Goal: Task Accomplishment & Management: Complete application form

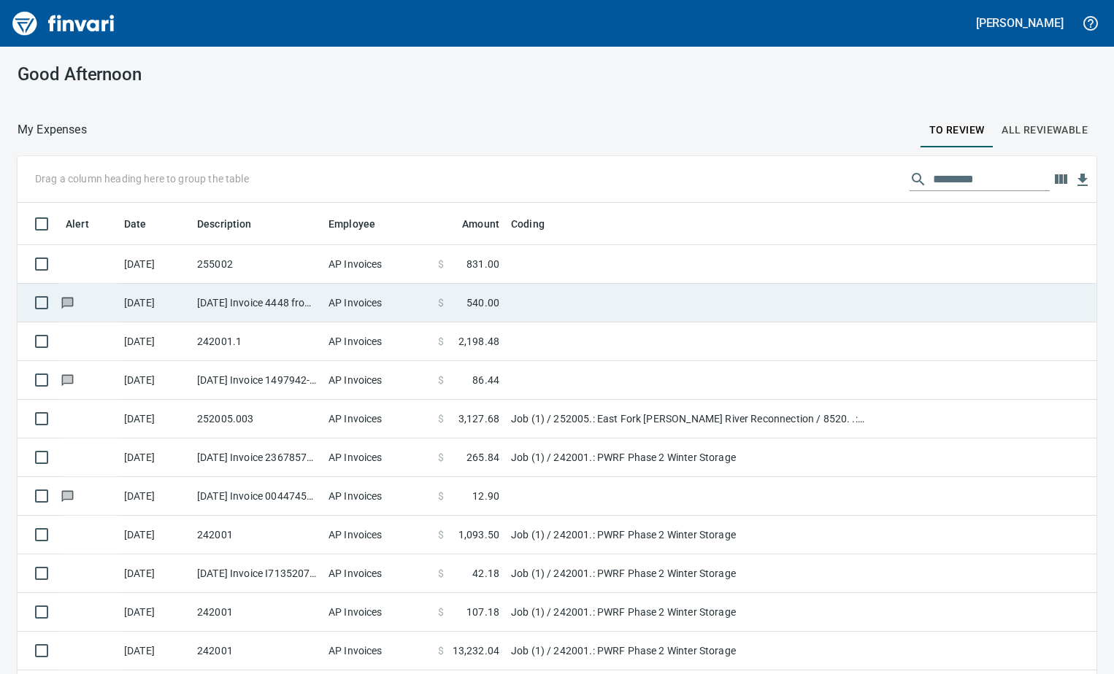
scroll to position [42, 0]
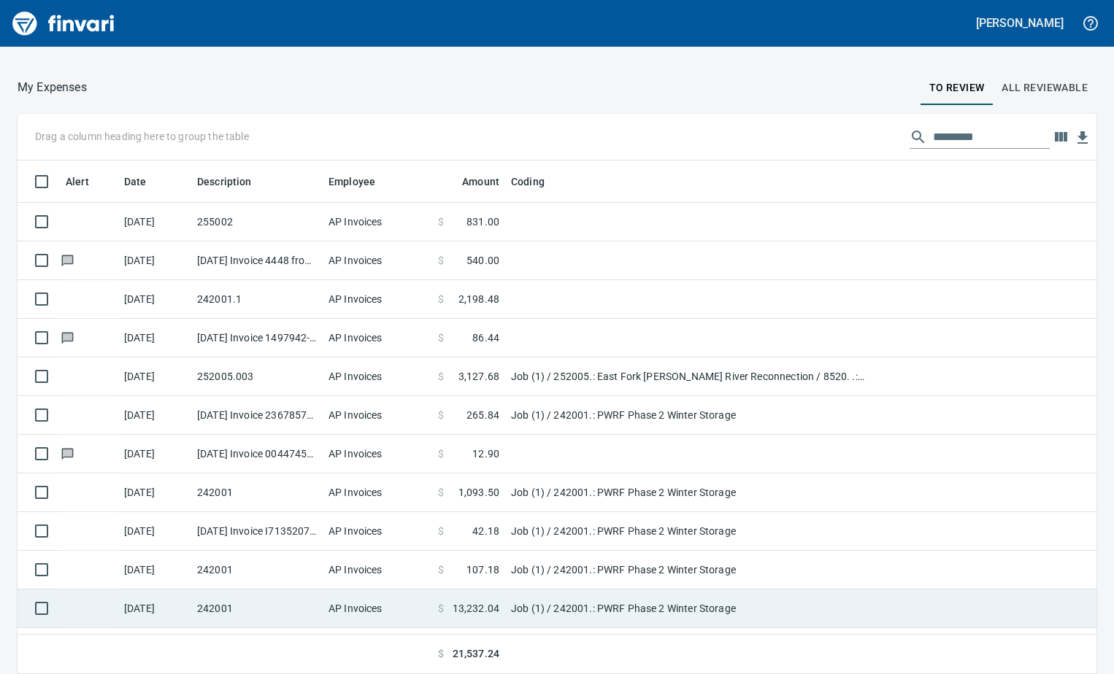
click at [405, 614] on td "AP Invoices" at bounding box center [377, 609] width 109 height 39
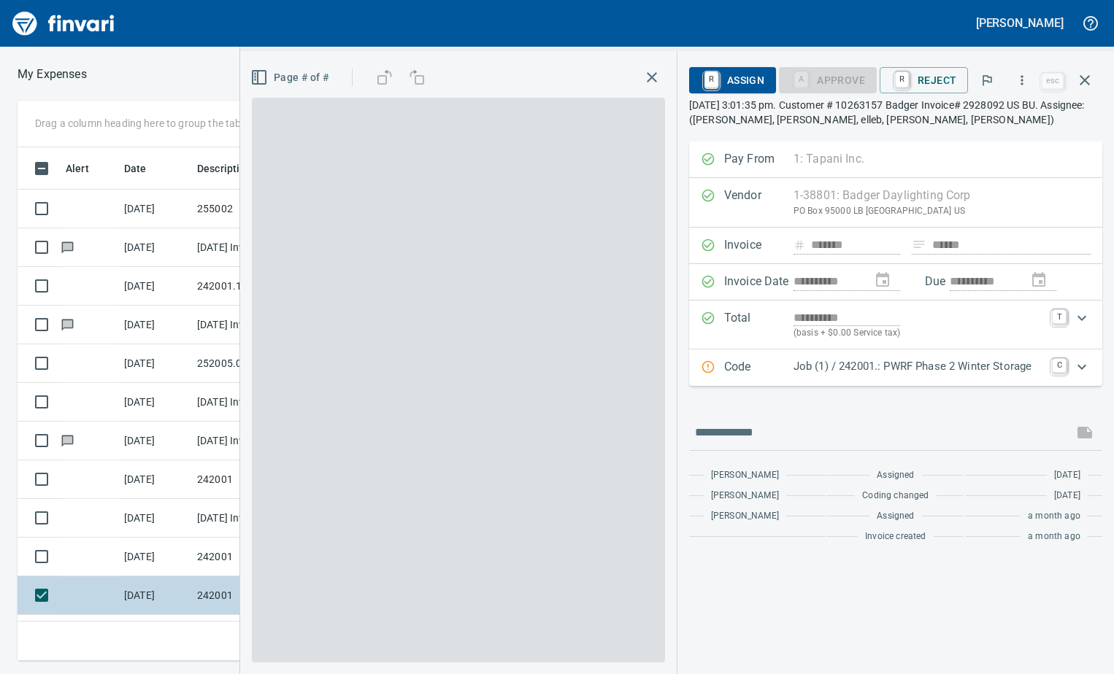
scroll to position [492, 692]
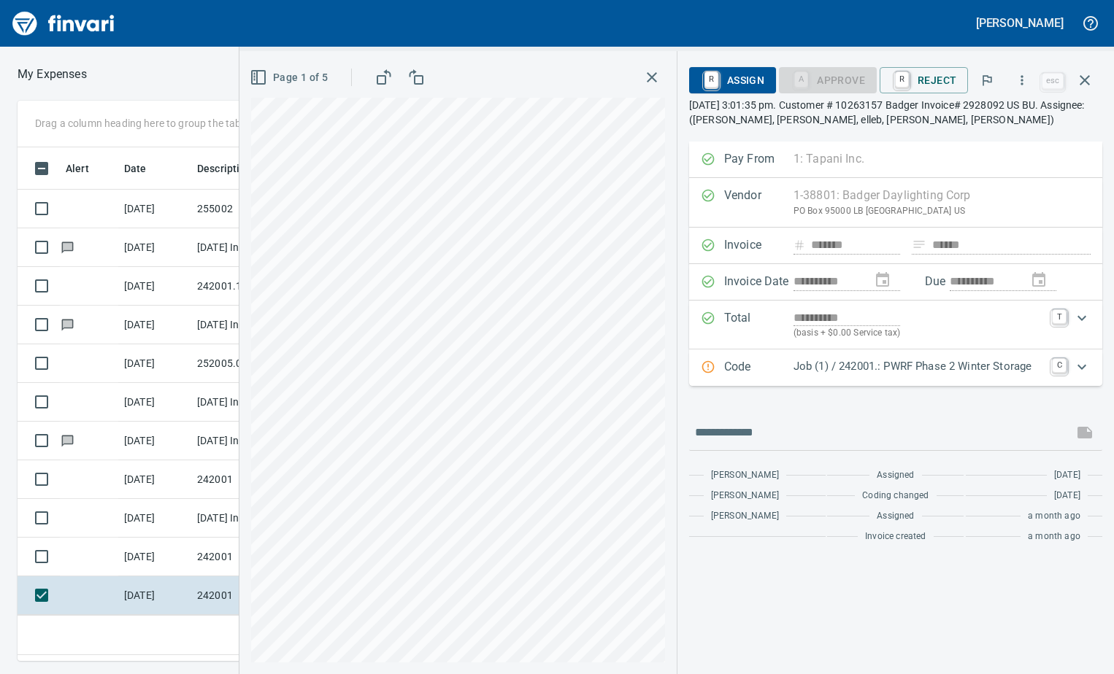
click at [1085, 372] on icon "Expand" at bounding box center [1082, 367] width 18 height 18
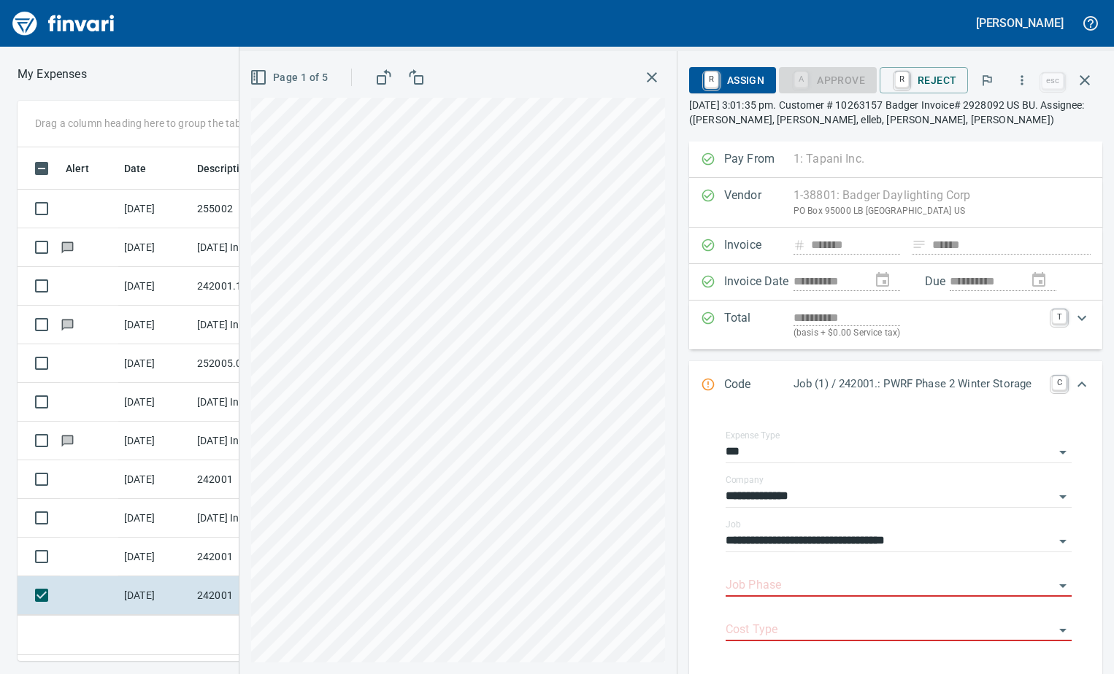
scroll to position [218, 0]
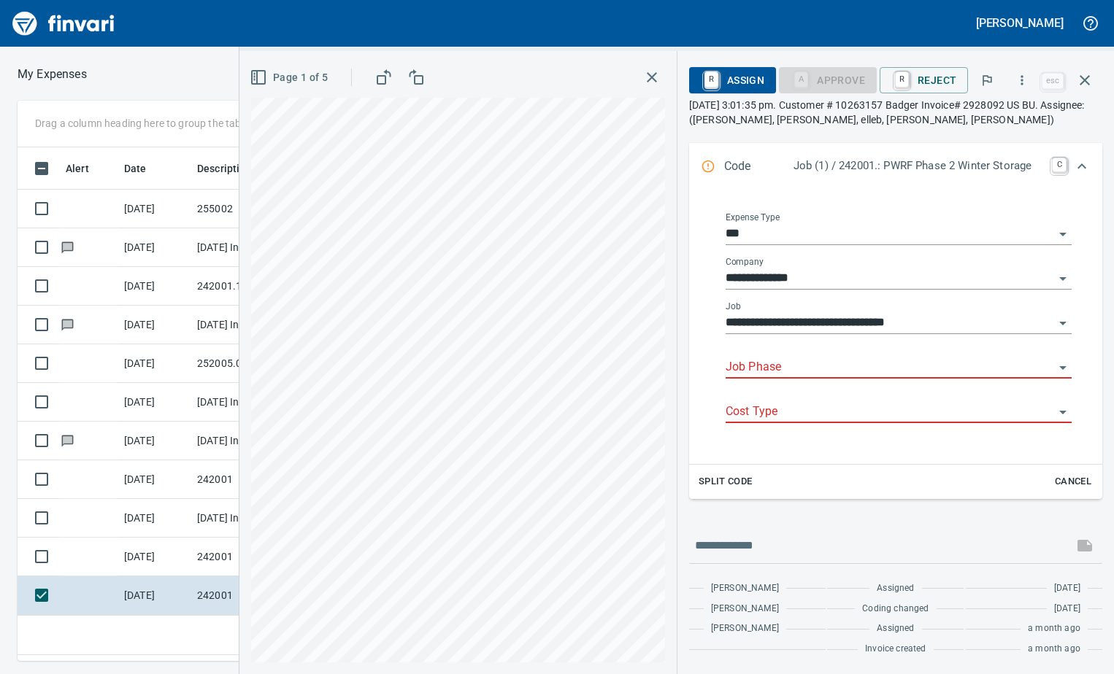
click at [1054, 361] on icon "Open" at bounding box center [1063, 368] width 18 height 18
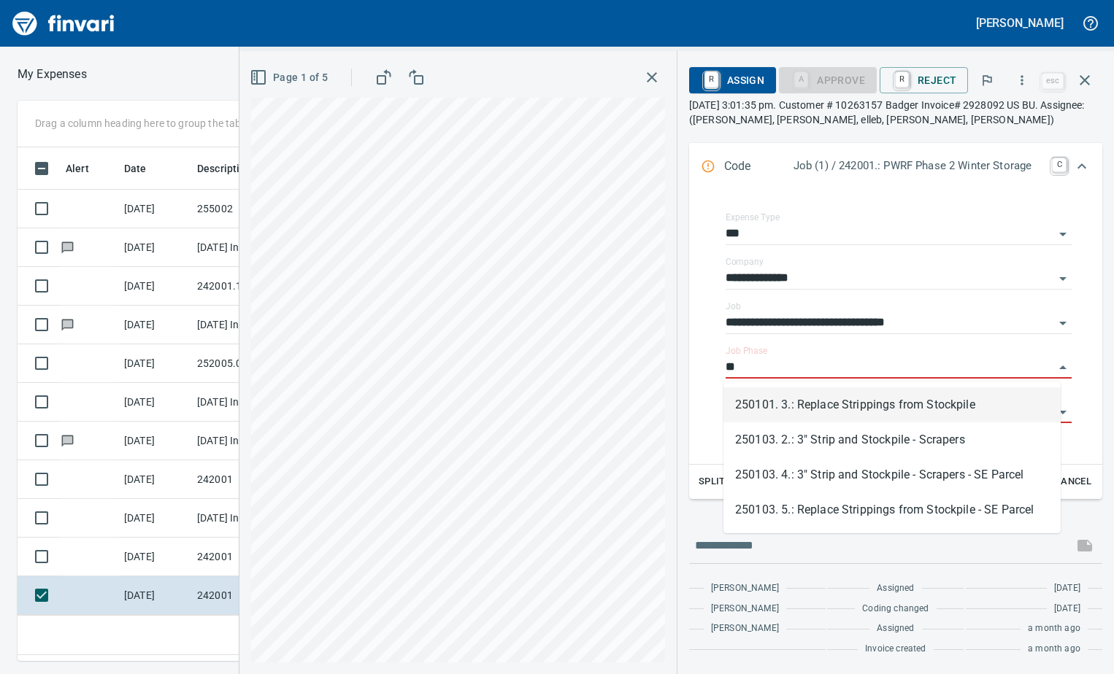
scroll to position [492, 692]
type input "*"
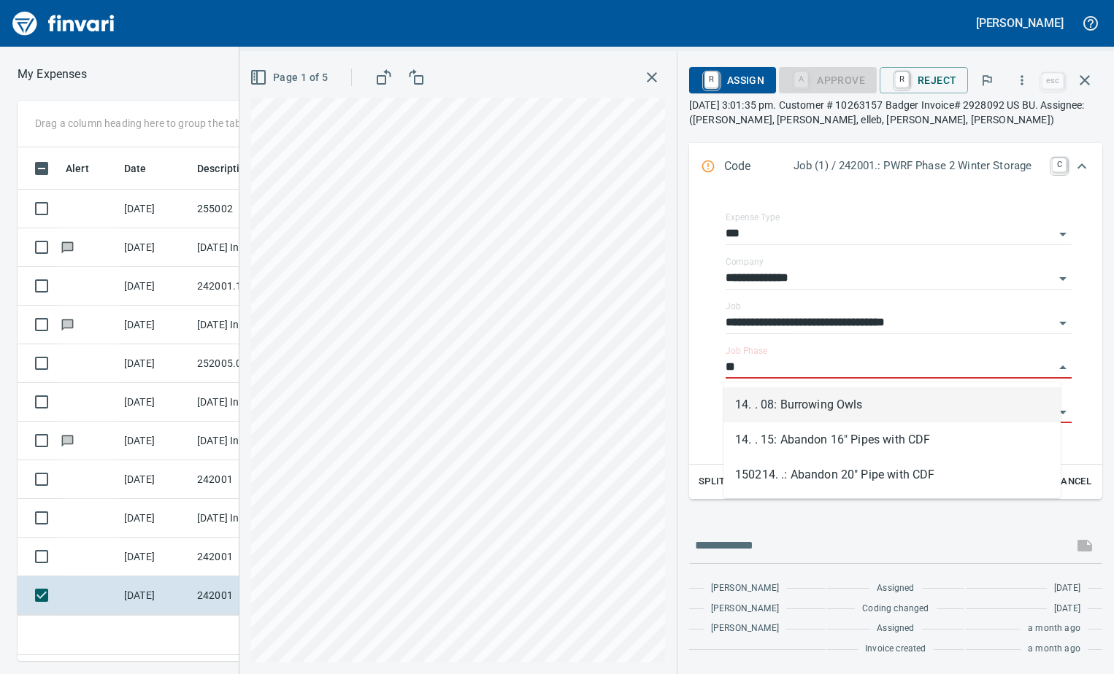
type input "*"
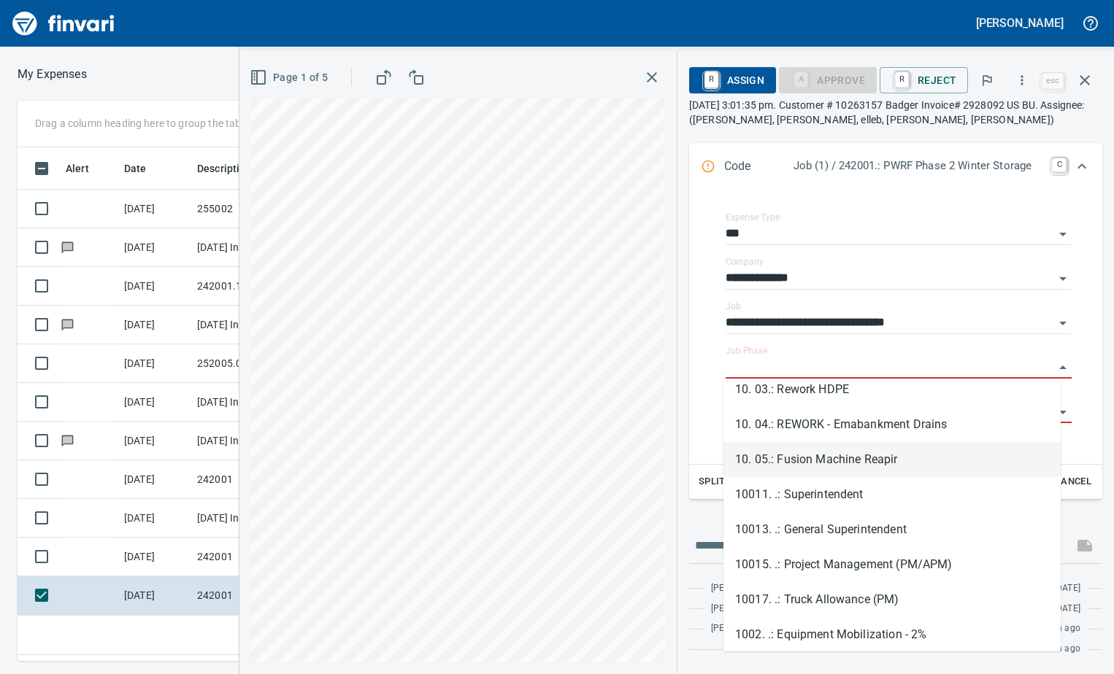
scroll to position [146, 0]
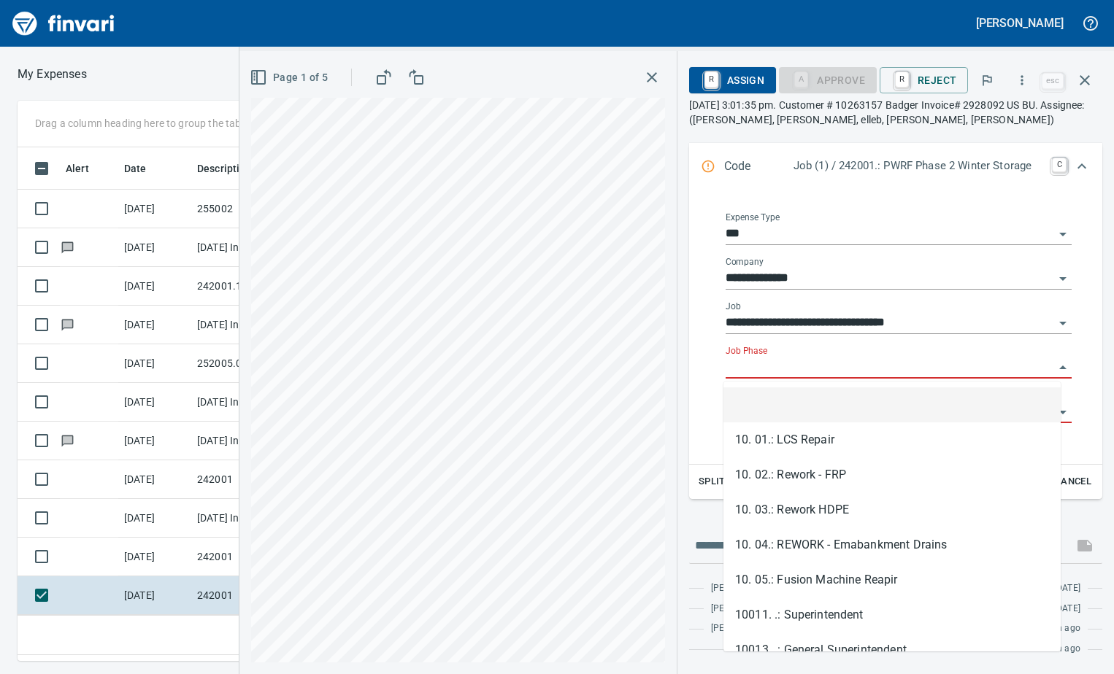
click at [807, 374] on input "Job Phase" at bounding box center [889, 368] width 328 height 20
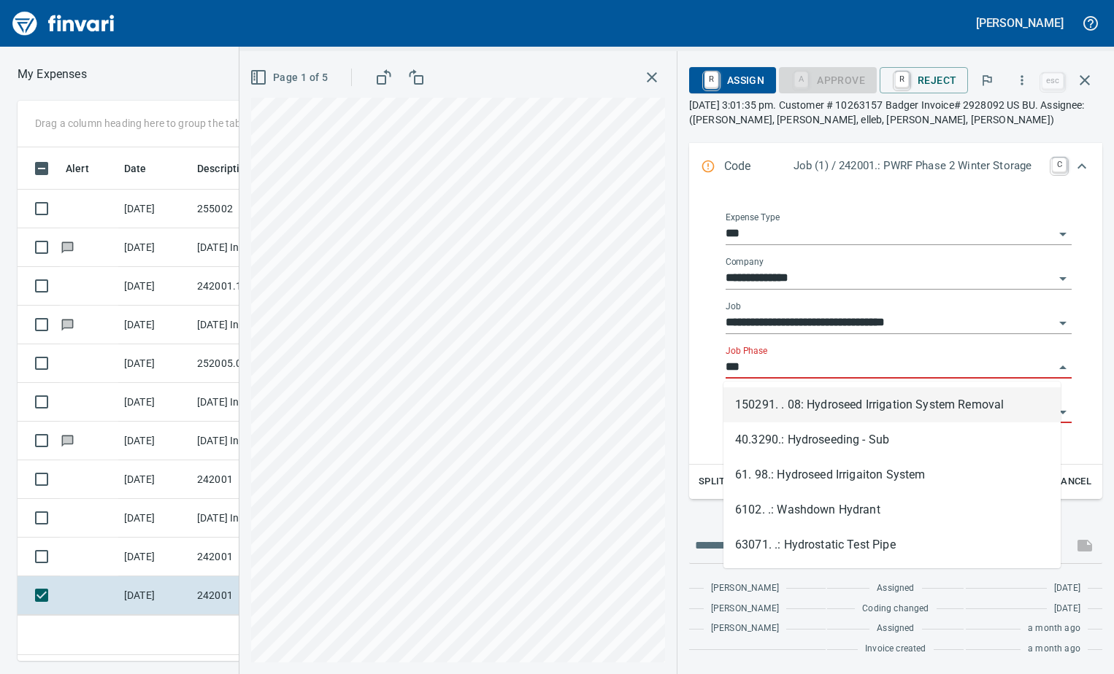
scroll to position [492, 692]
type input "*"
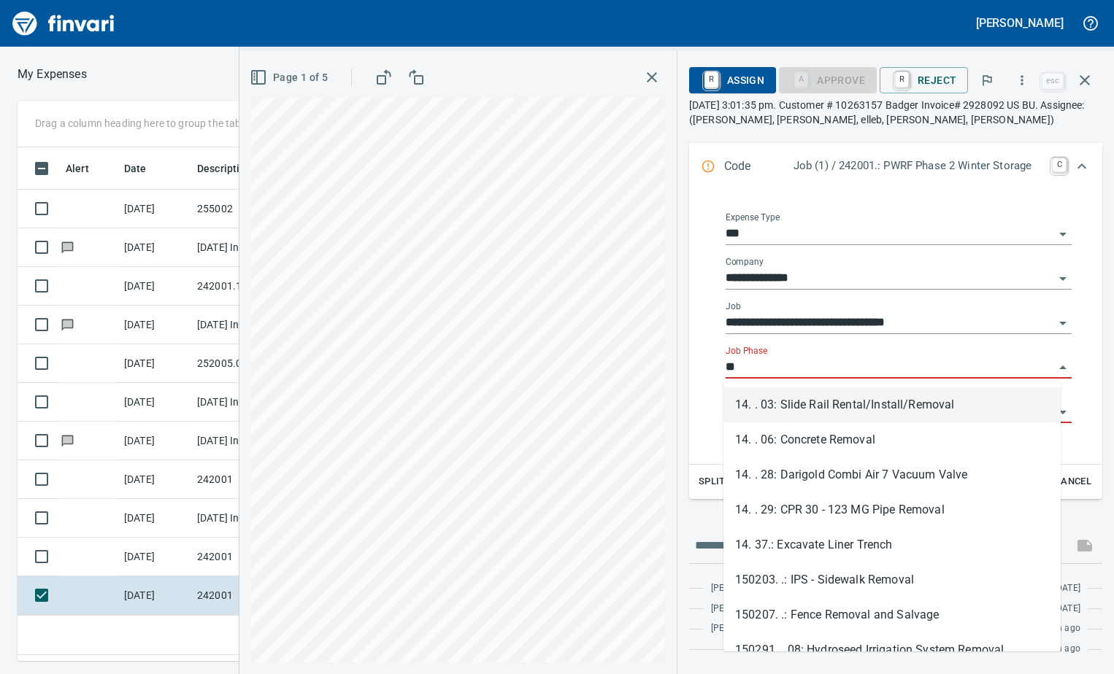
type input "***"
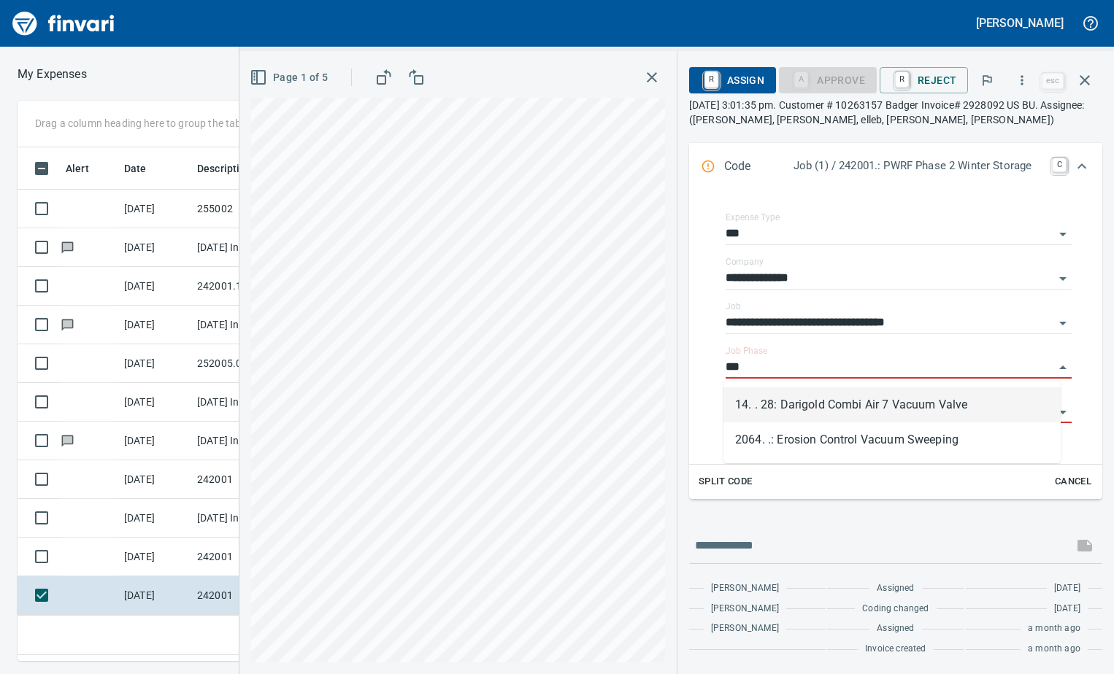
click at [628, 339] on div "**********" at bounding box center [676, 362] width 874 height 623
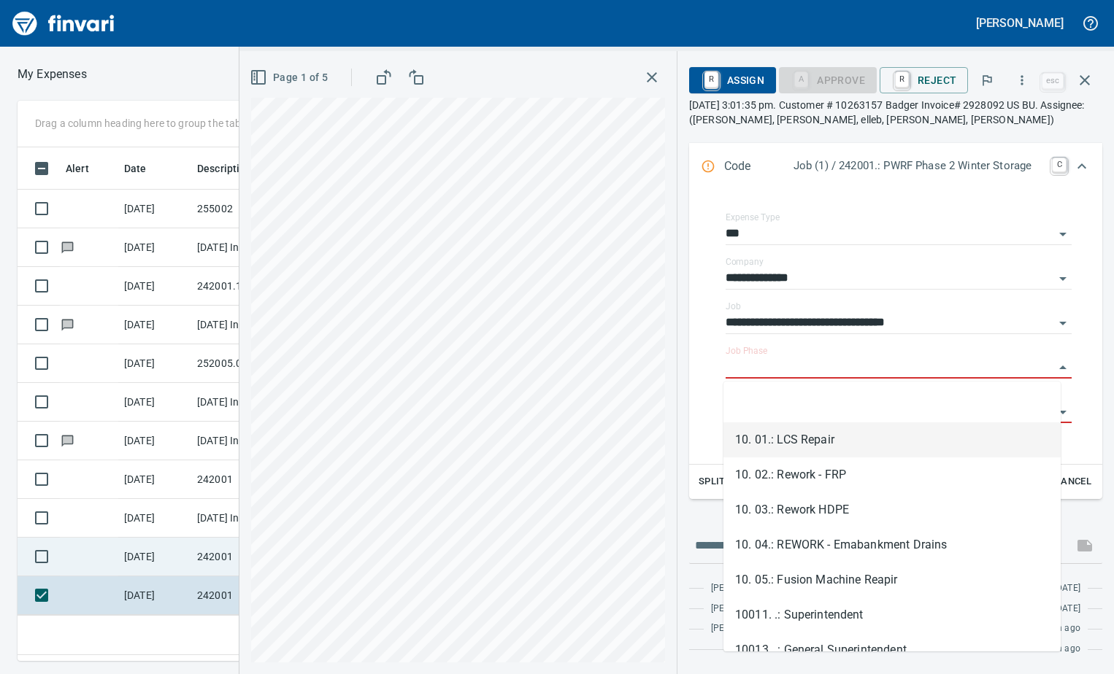
click at [151, 557] on td "[DATE]" at bounding box center [154, 557] width 73 height 39
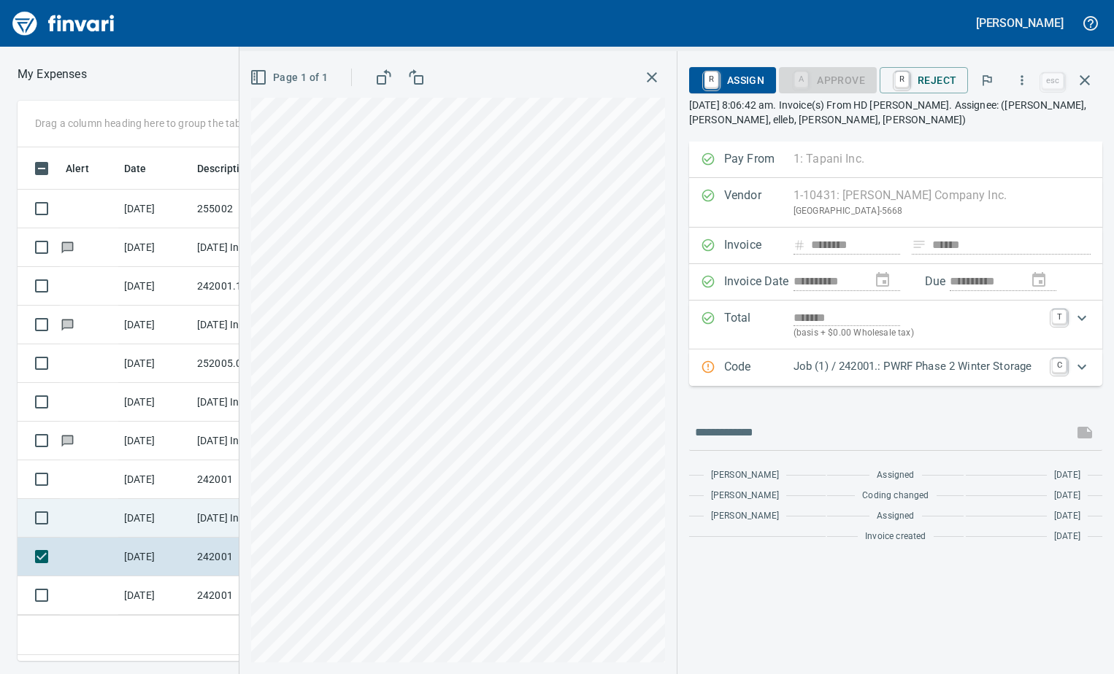
click at [155, 523] on td "[DATE]" at bounding box center [154, 518] width 73 height 39
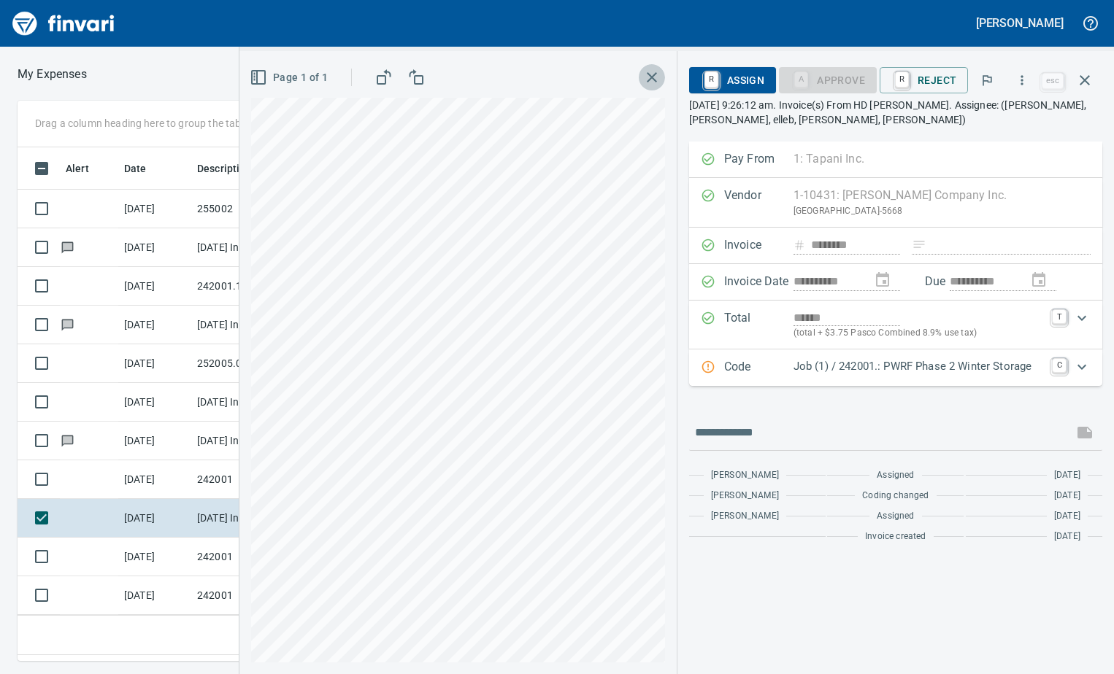
click at [657, 74] on icon "button" at bounding box center [652, 77] width 10 height 10
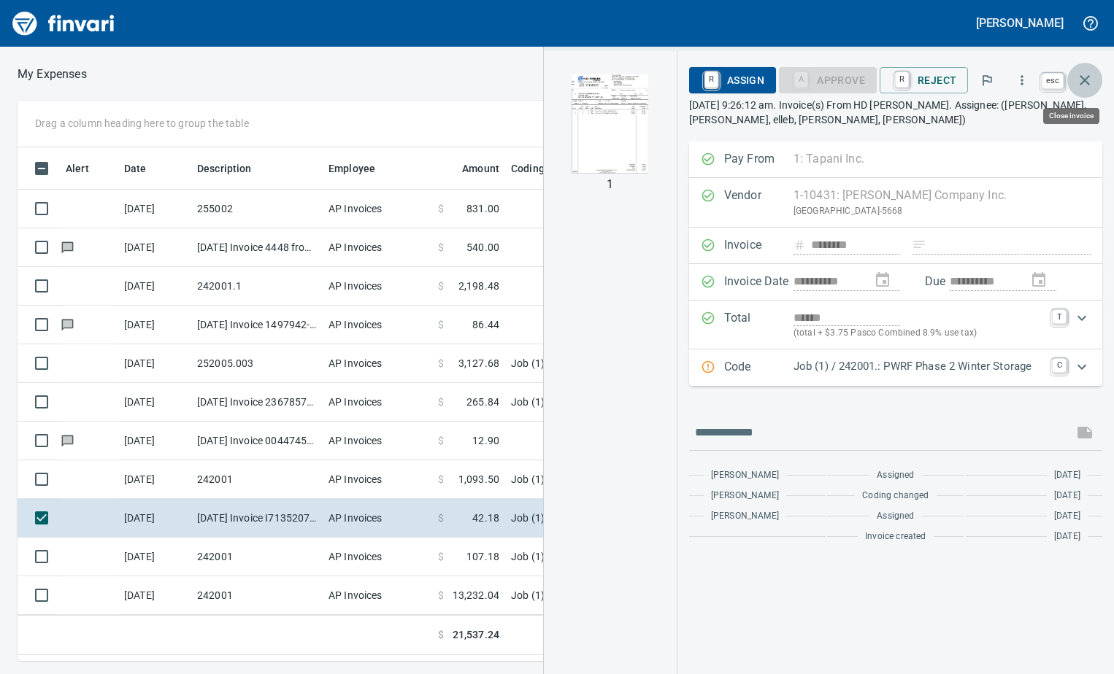
scroll to position [503, 882]
click at [1087, 80] on icon "button" at bounding box center [1085, 81] width 18 height 18
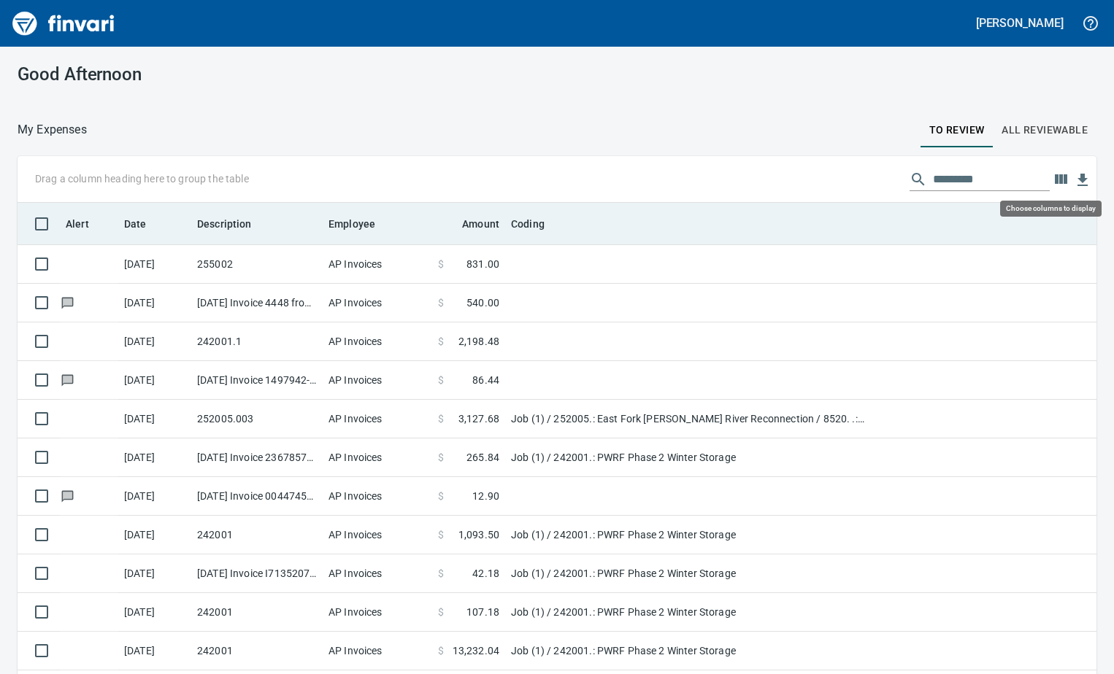
scroll to position [503, 1057]
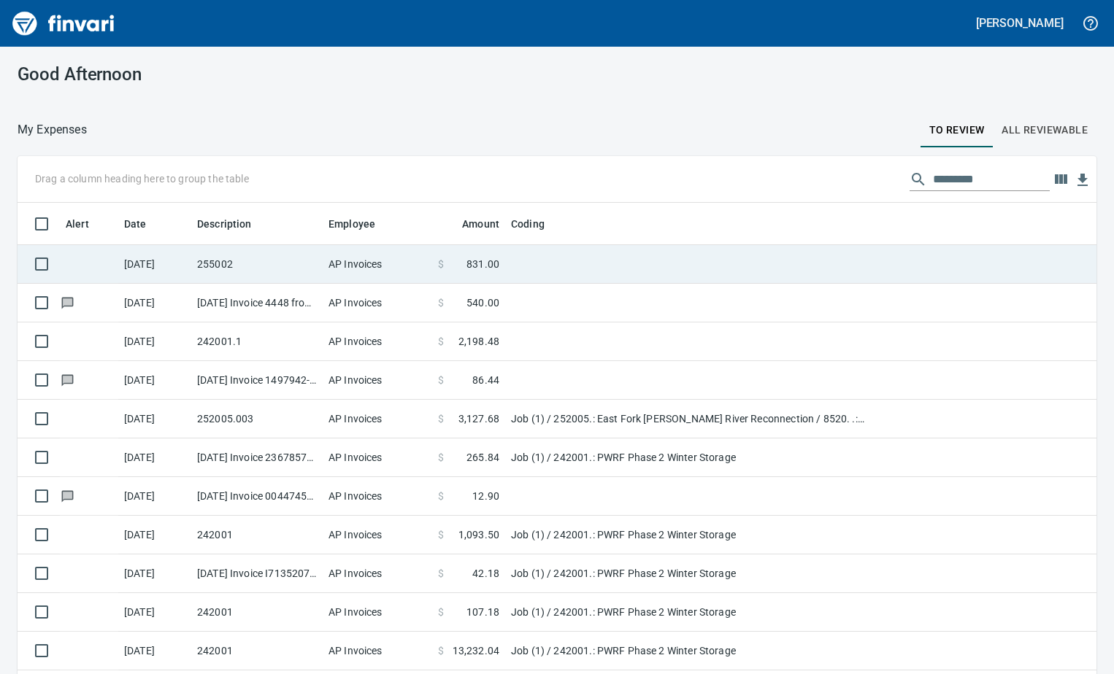
click at [490, 269] on span "831.00" at bounding box center [482, 264] width 33 height 15
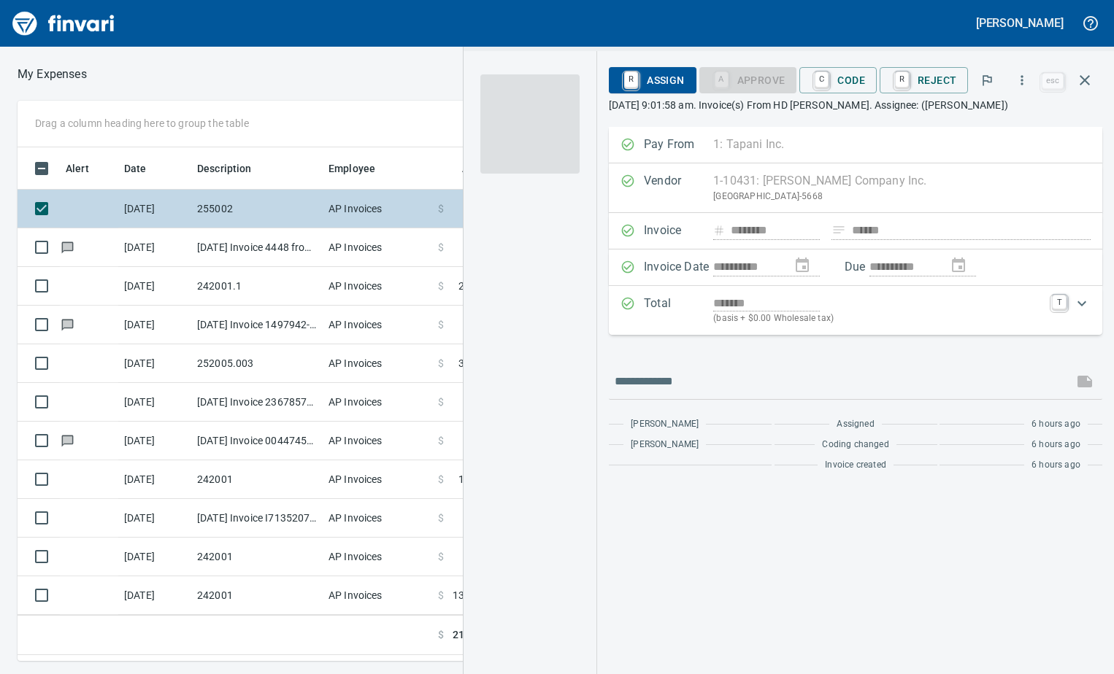
scroll to position [492, 692]
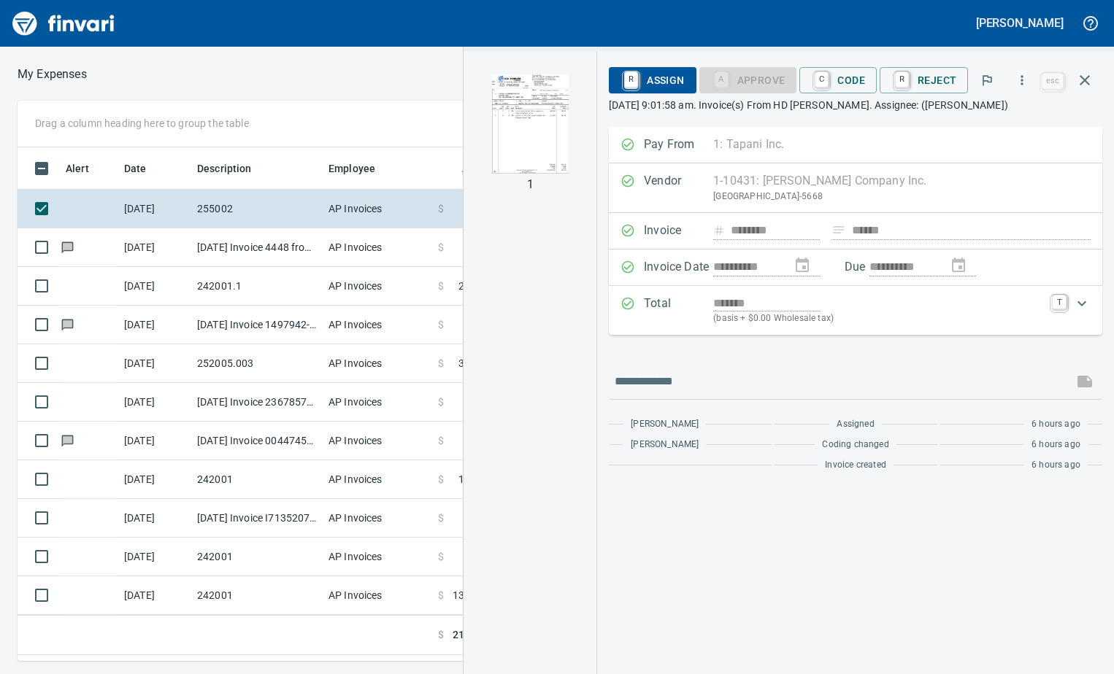
click at [1086, 300] on icon "Expand" at bounding box center [1082, 304] width 18 height 18
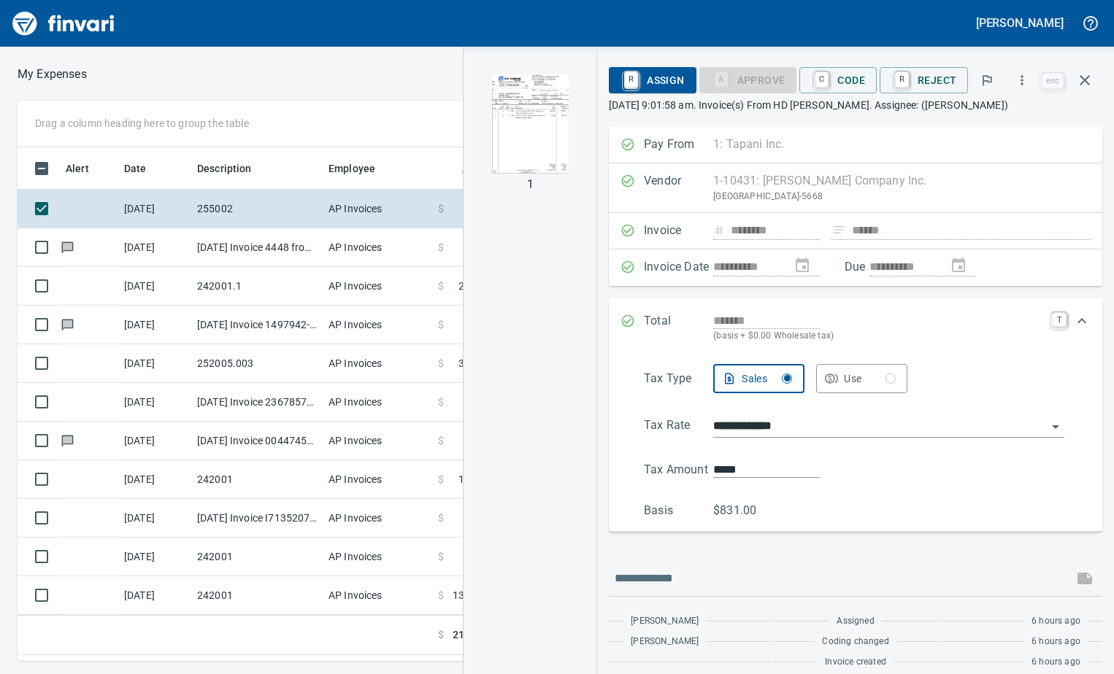
click at [508, 347] on div "1" at bounding box center [529, 362] width 133 height 623
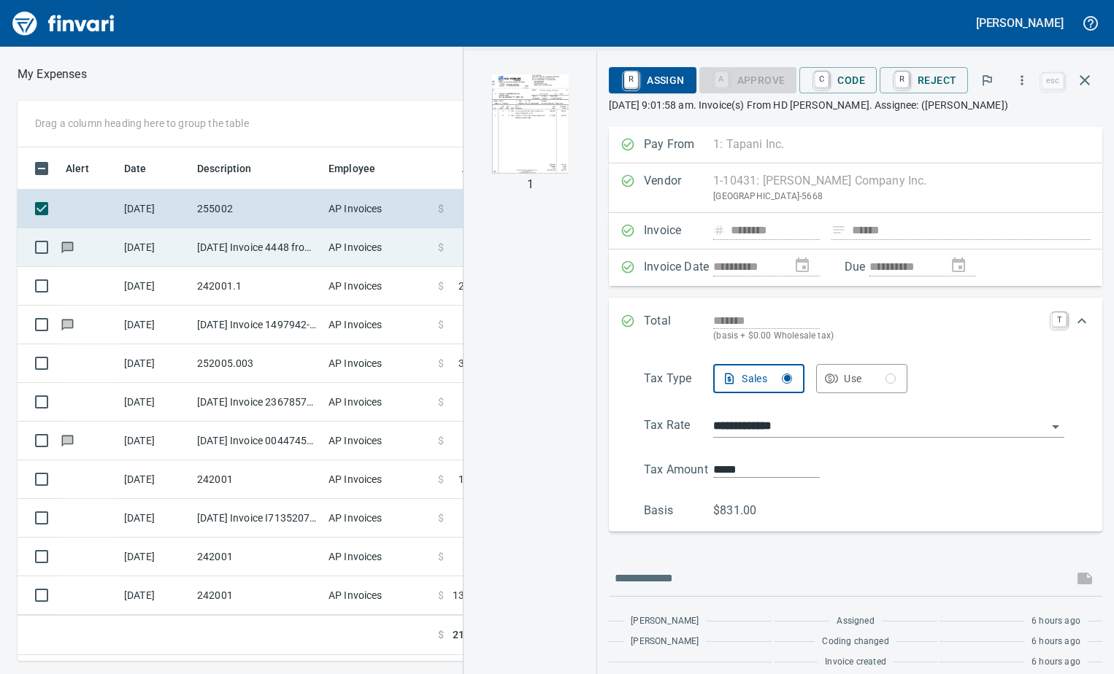
click at [371, 252] on td "AP Invoices" at bounding box center [377, 247] width 109 height 39
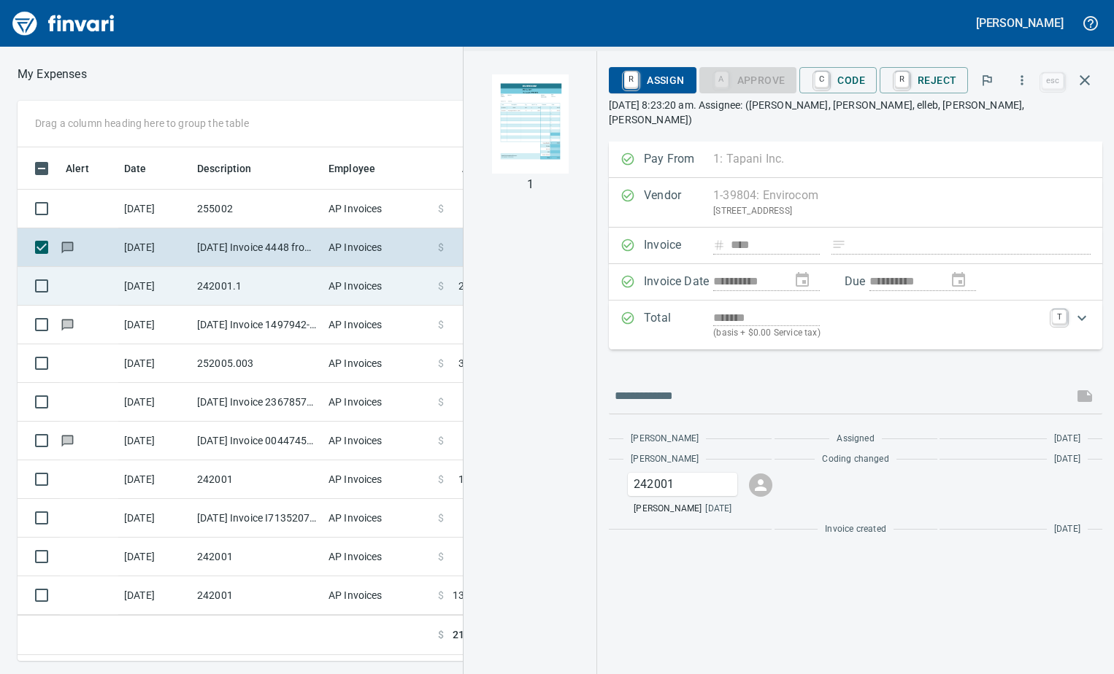
click at [392, 296] on td "AP Invoices" at bounding box center [377, 286] width 109 height 39
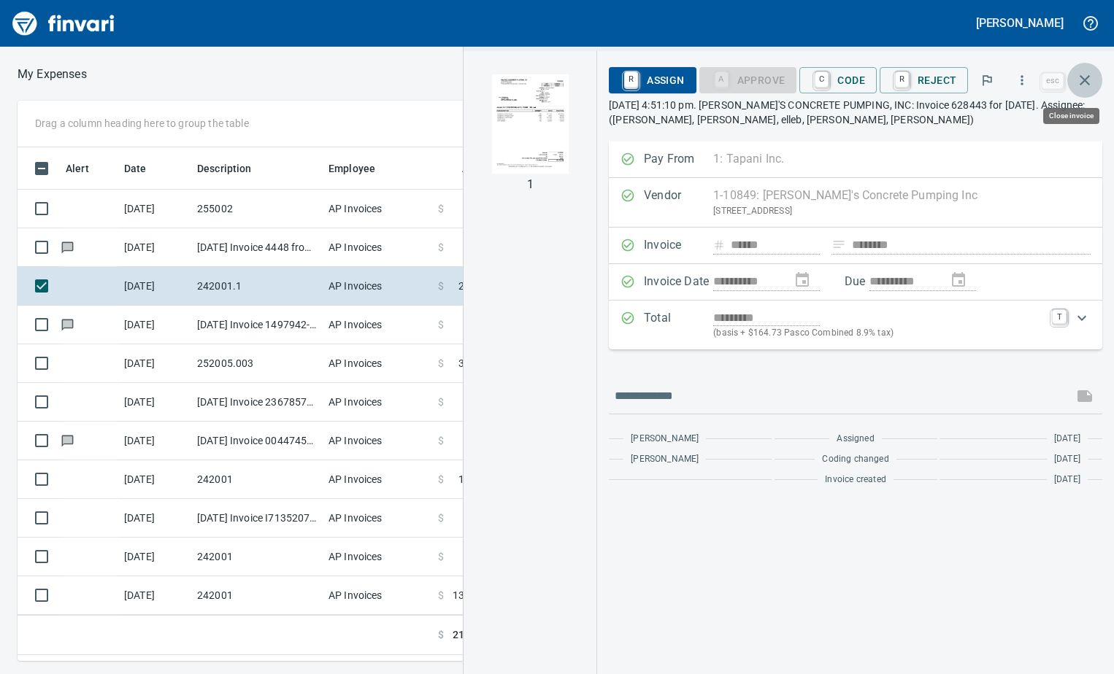
click at [1087, 85] on icon "button" at bounding box center [1085, 81] width 18 height 18
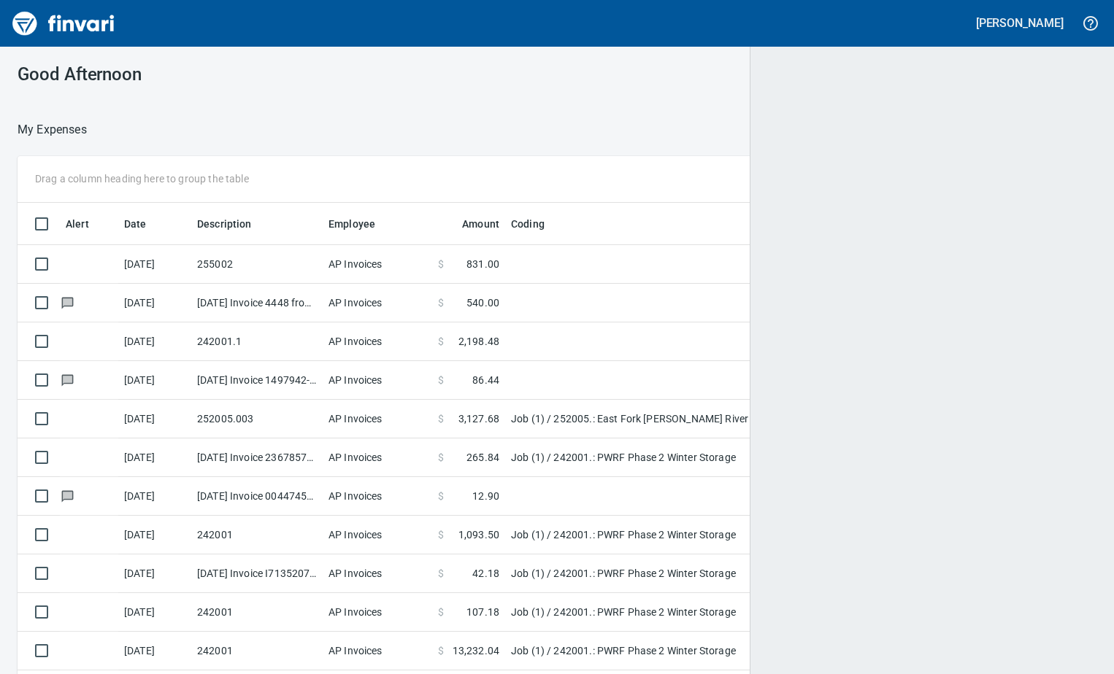
scroll to position [503, 1054]
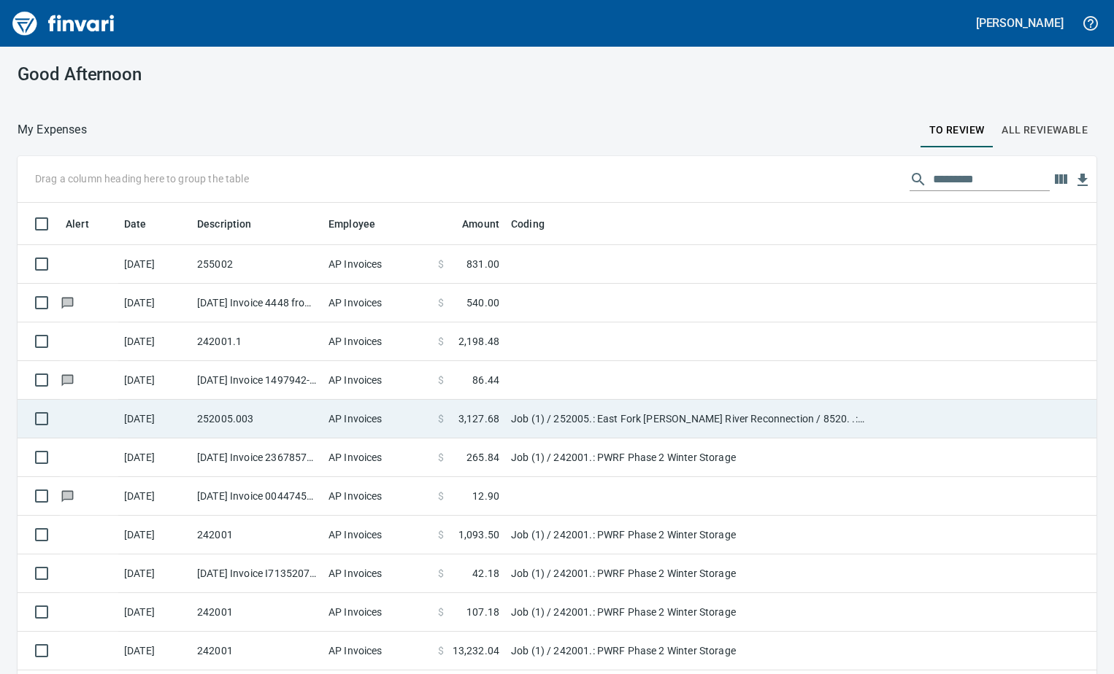
click at [534, 435] on td "Job (1) / 252005.: East Fork [PERSON_NAME] River Reconnection / 8520. .: Isolat…" at bounding box center [687, 419] width 365 height 39
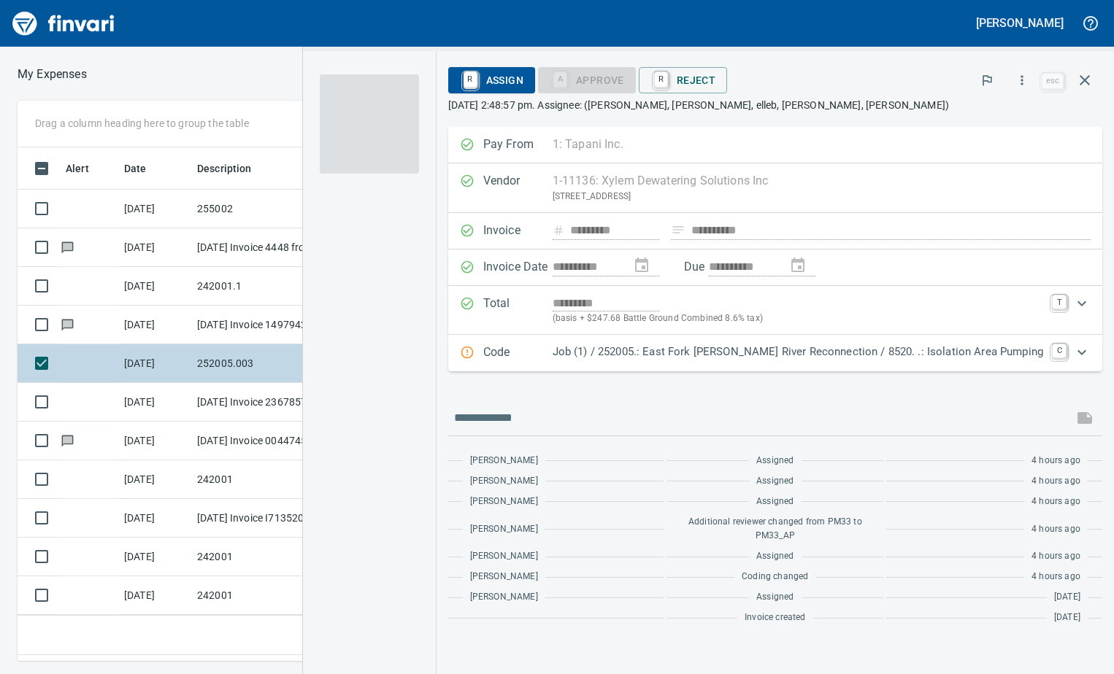
scroll to position [492, 692]
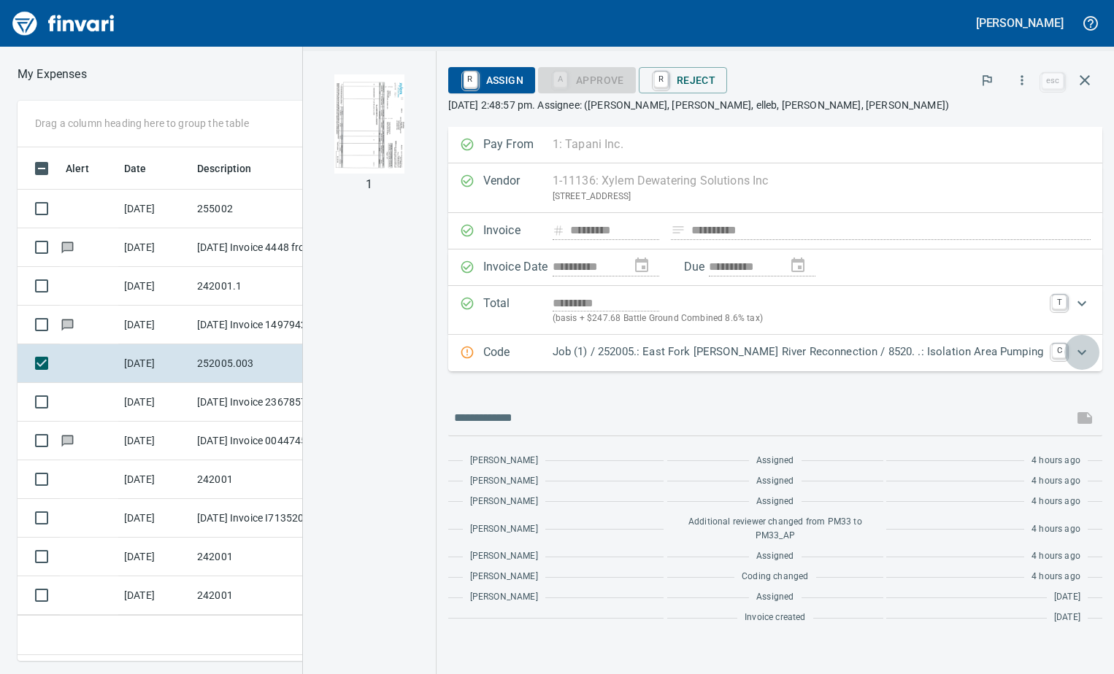
click at [1084, 350] on icon "Expand" at bounding box center [1082, 353] width 18 height 18
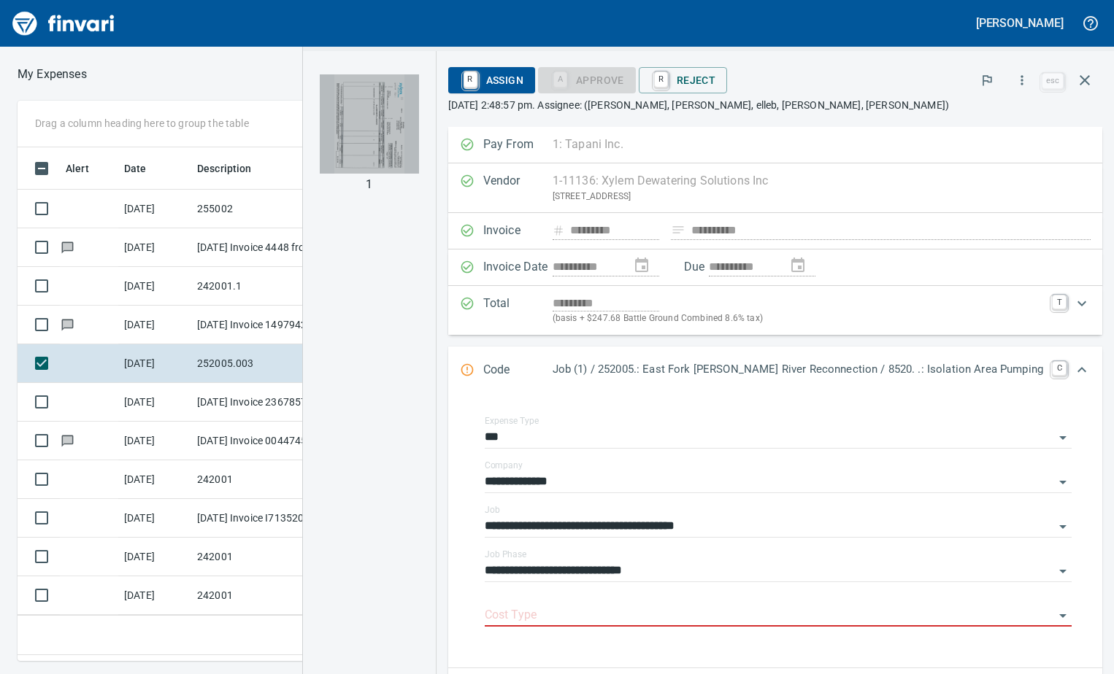
click at [419, 126] on img "button" at bounding box center [369, 123] width 99 height 99
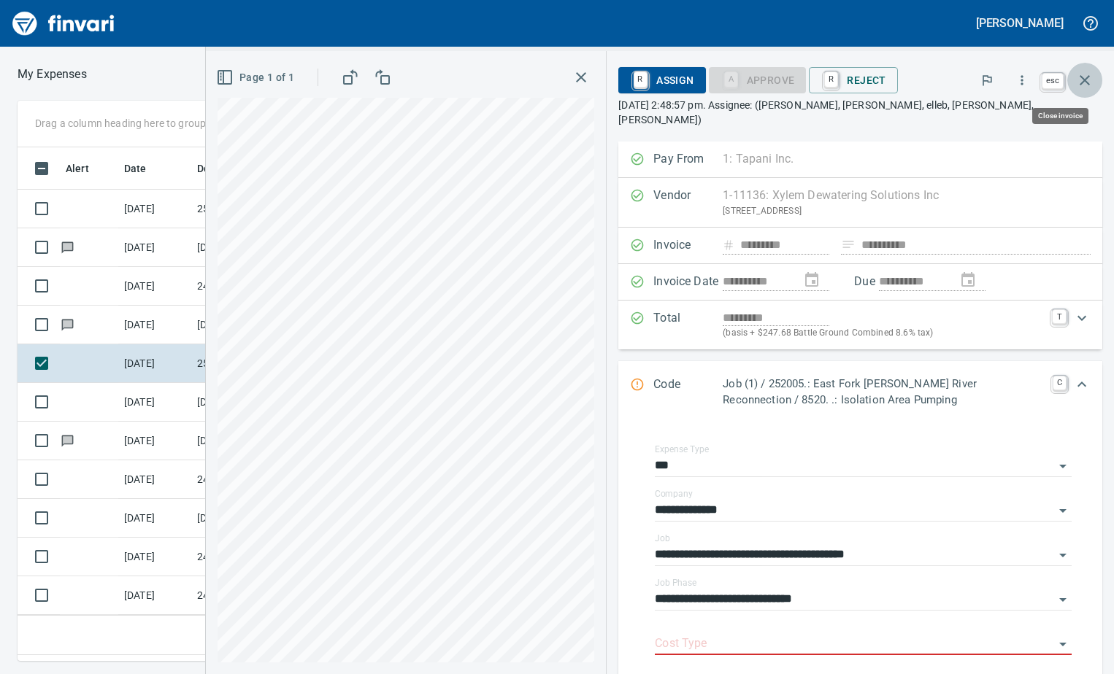
click at [1090, 75] on icon "button" at bounding box center [1085, 81] width 18 height 18
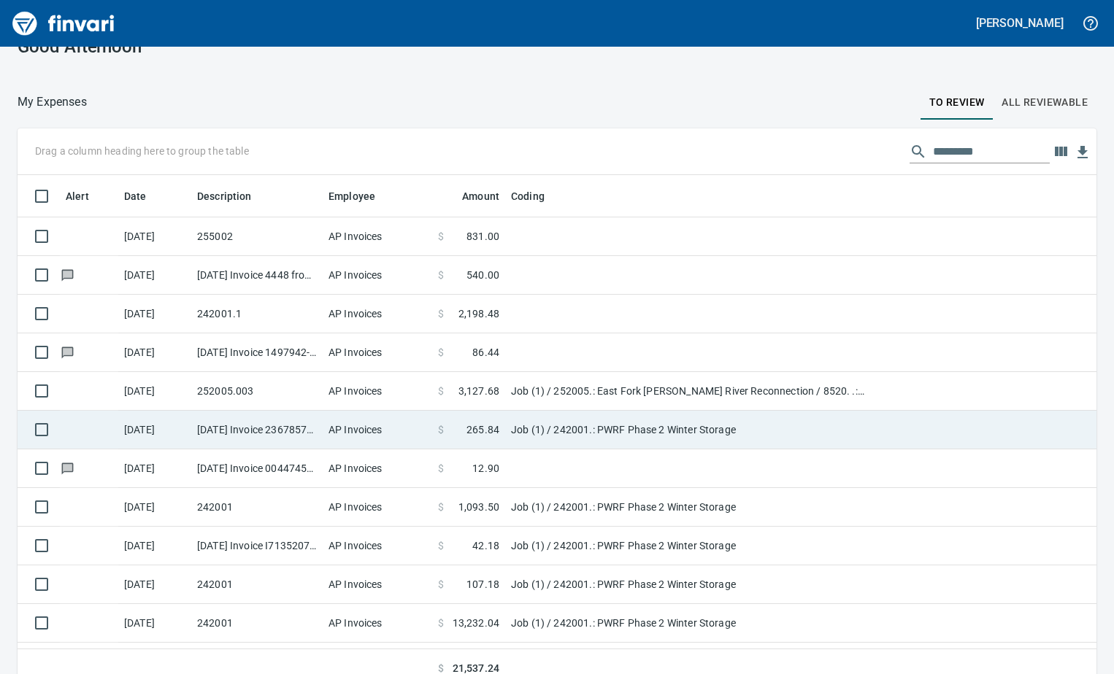
scroll to position [42, 0]
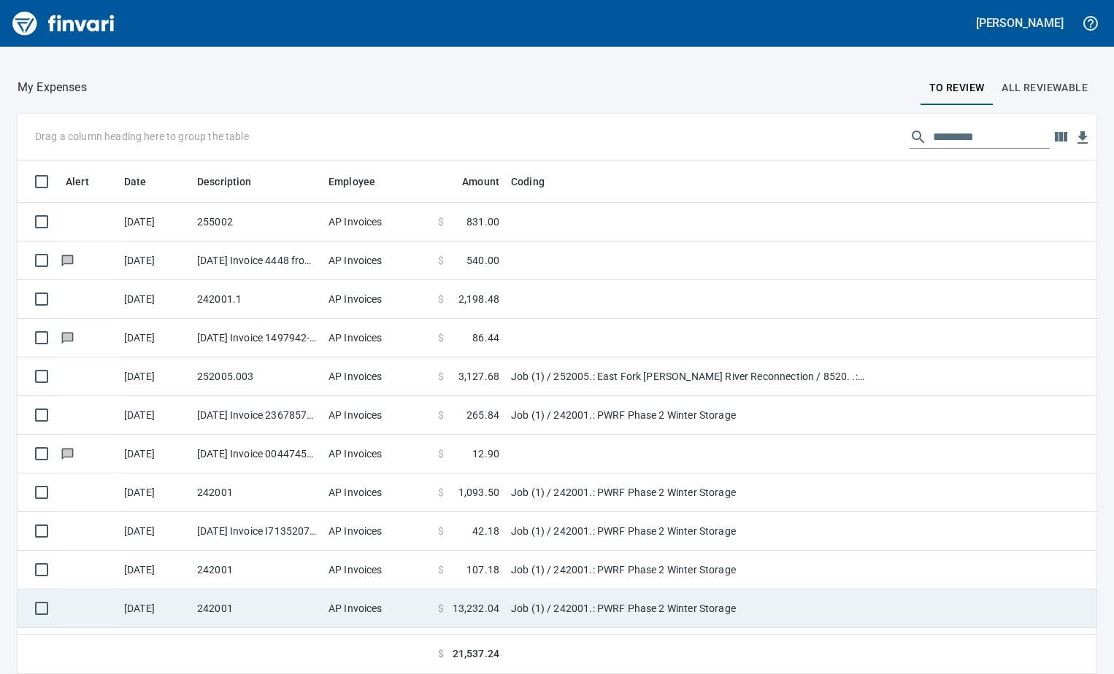
click at [517, 602] on td "Job (1) / 242001.: PWRF Phase 2 Winter Storage" at bounding box center [687, 609] width 365 height 39
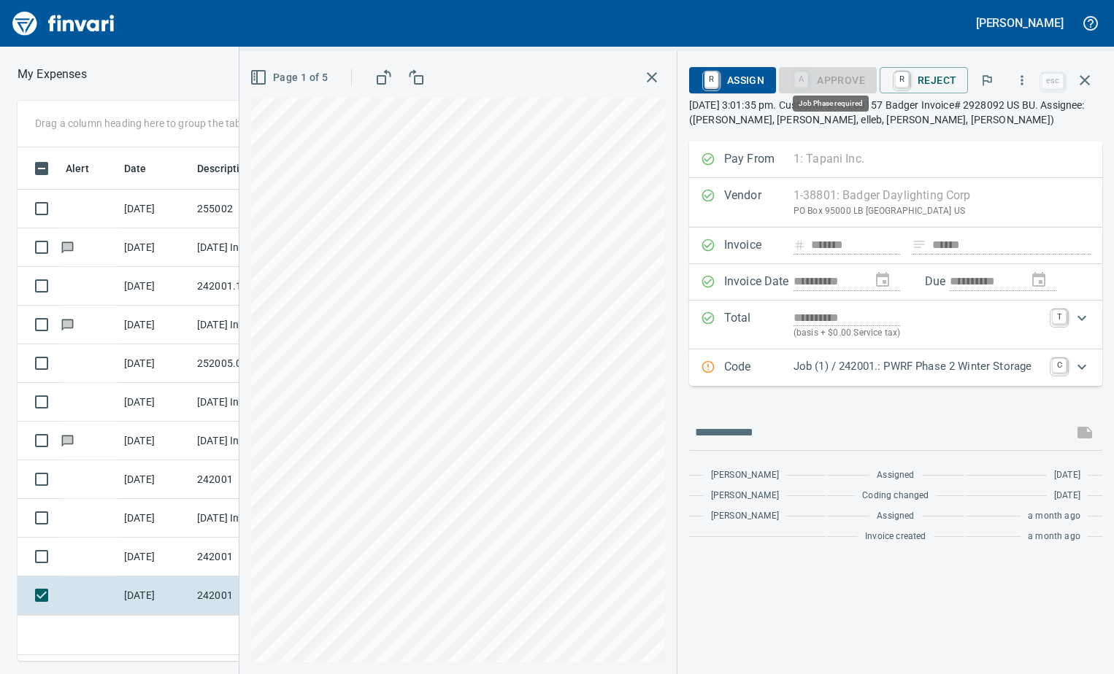
scroll to position [492, 692]
click at [660, 79] on icon "button" at bounding box center [652, 78] width 18 height 18
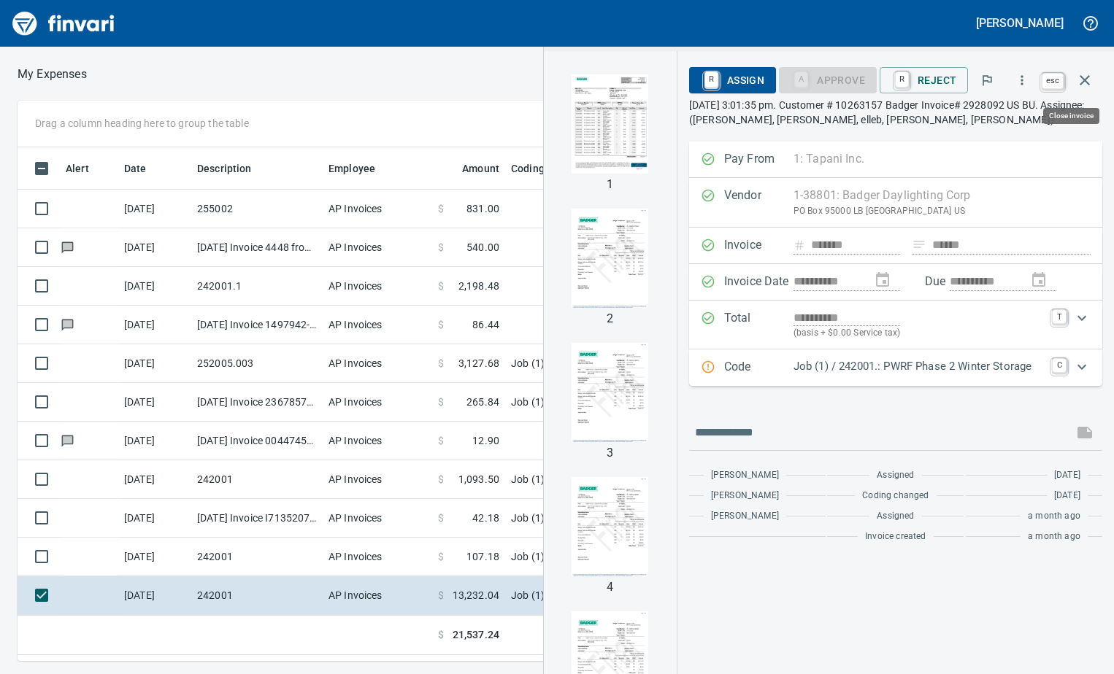
click at [1087, 75] on icon "button" at bounding box center [1085, 81] width 18 height 18
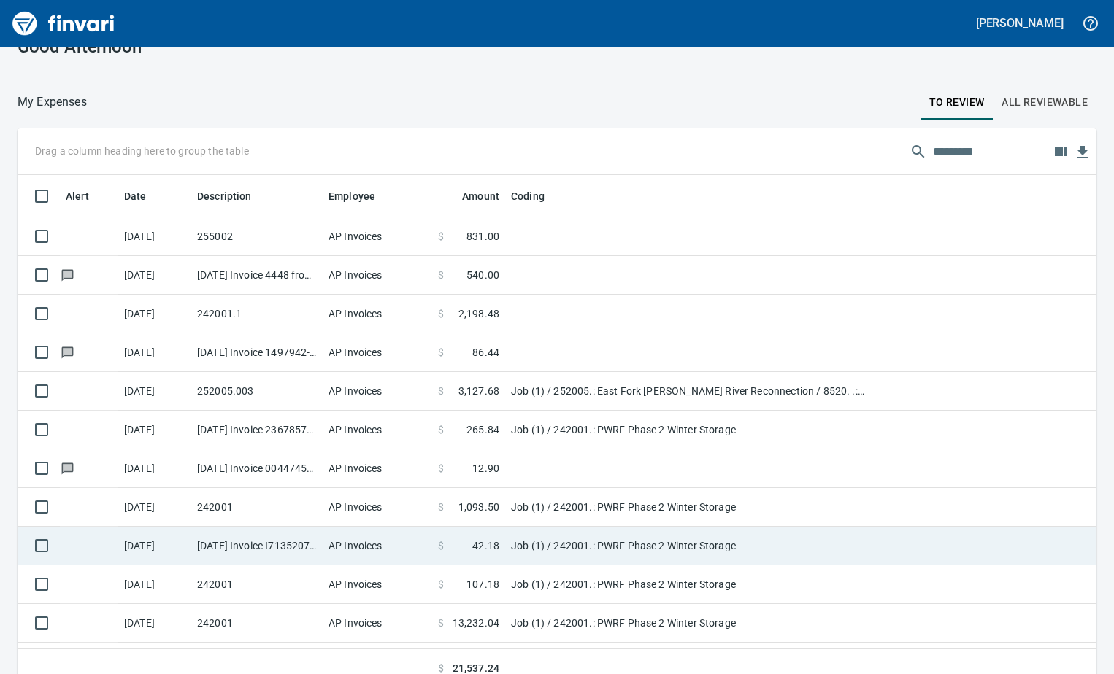
scroll to position [42, 0]
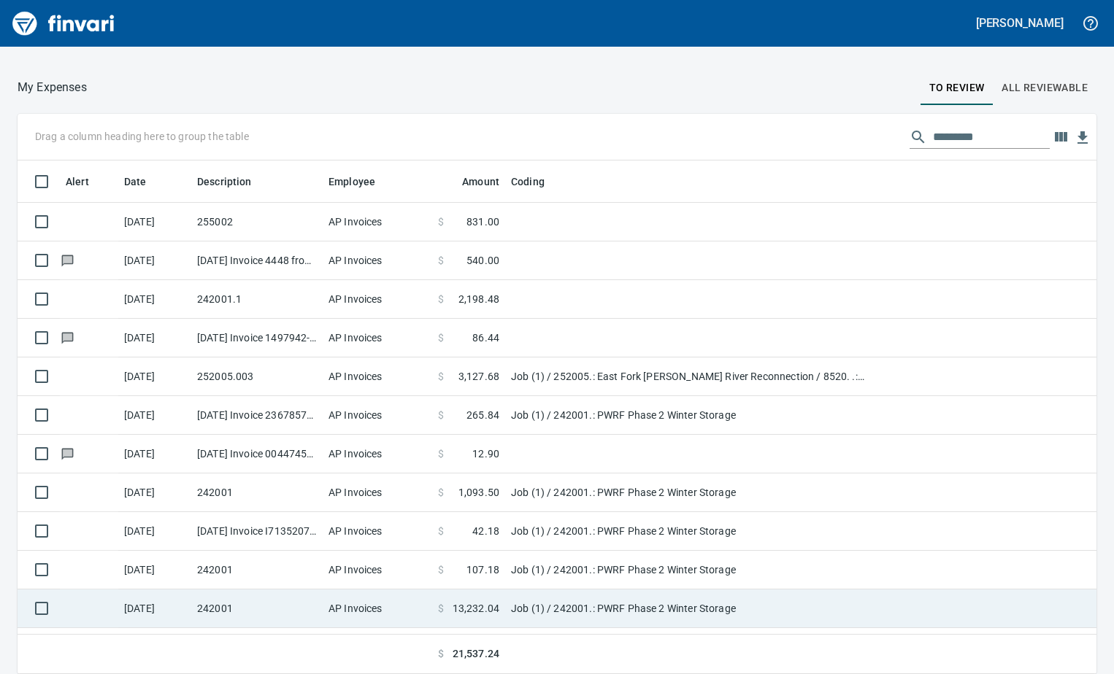
click at [482, 609] on span "13,232.04" at bounding box center [475, 608] width 47 height 15
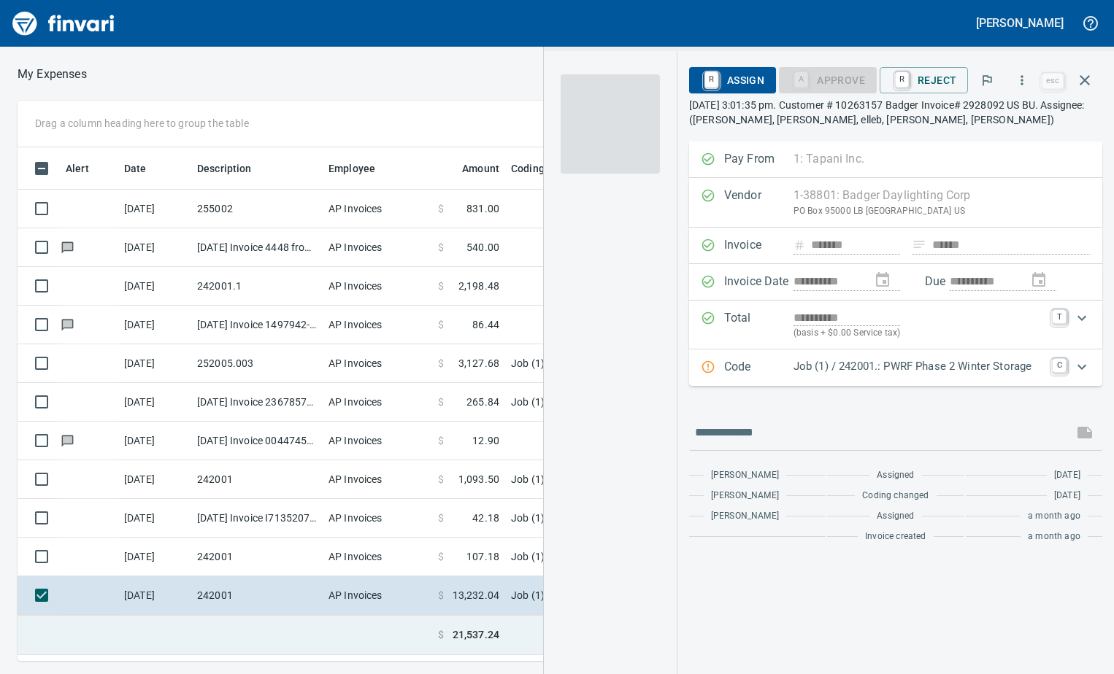
scroll to position [492, 692]
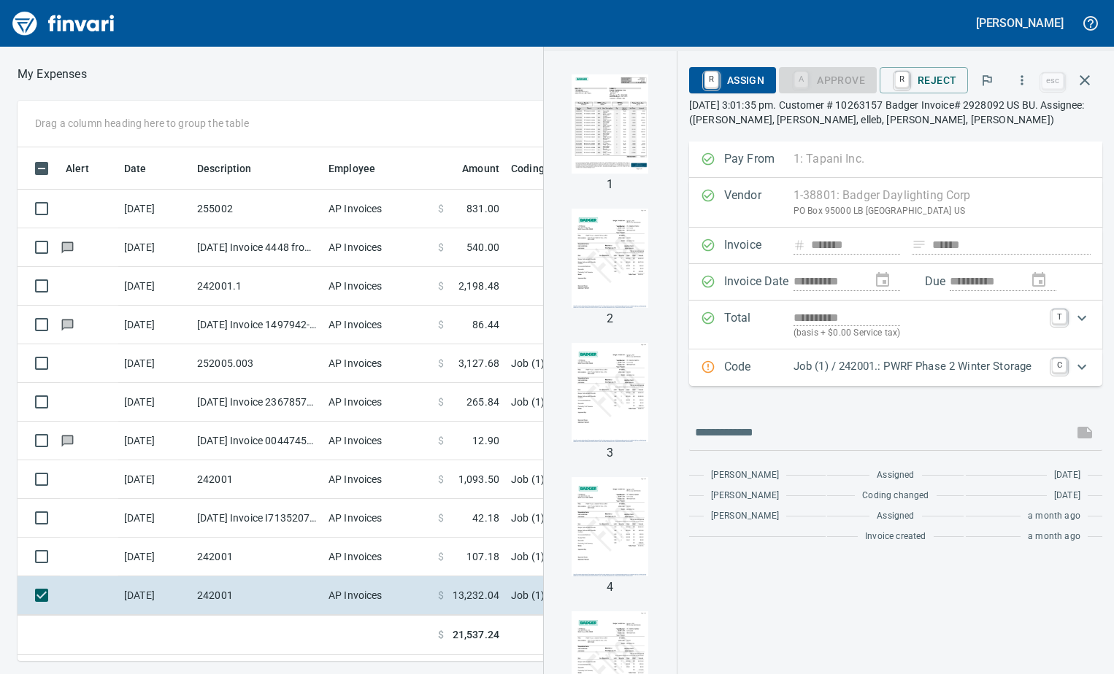
click at [1089, 367] on icon "Expand" at bounding box center [1082, 367] width 18 height 18
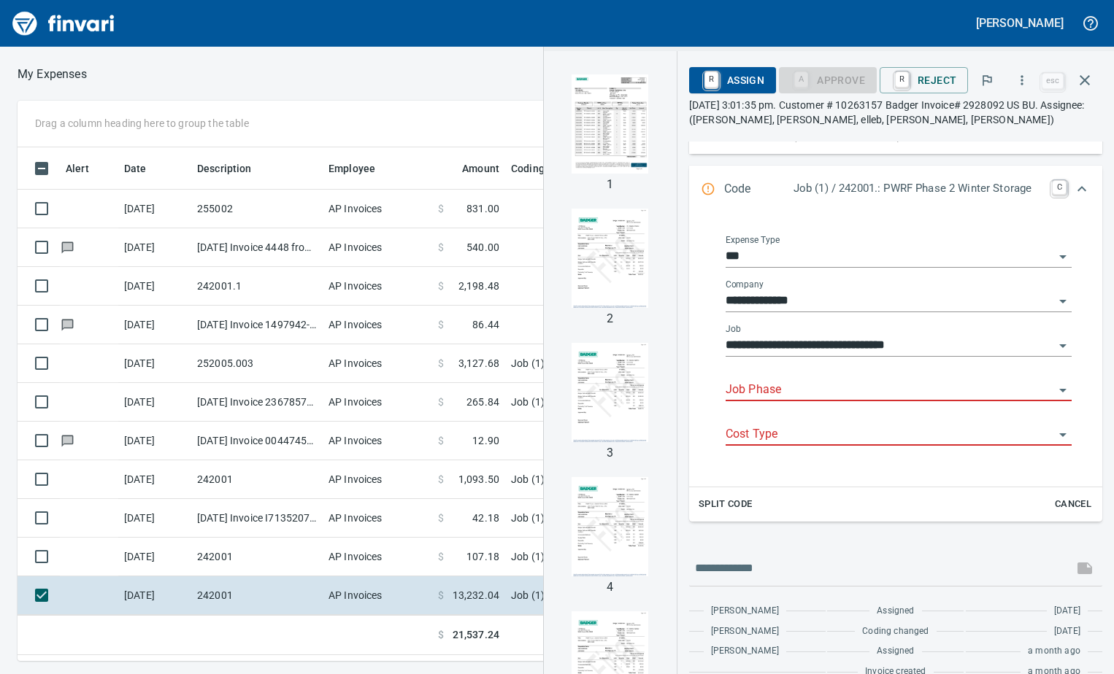
scroll to position [218, 0]
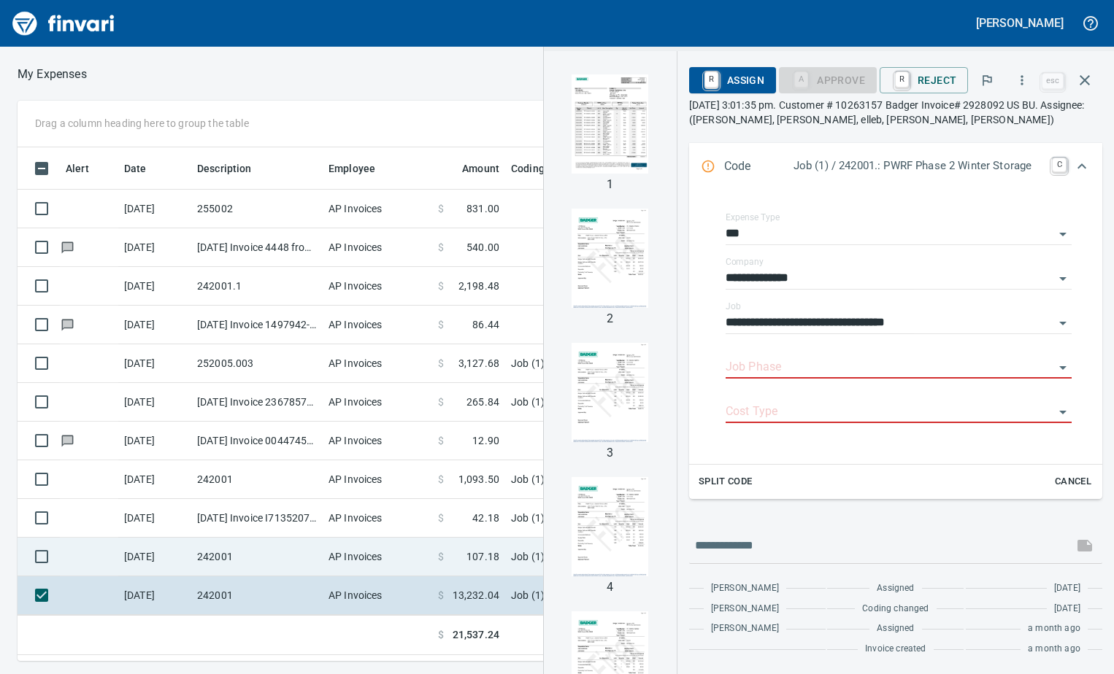
click at [490, 551] on span "107.18" at bounding box center [482, 557] width 33 height 15
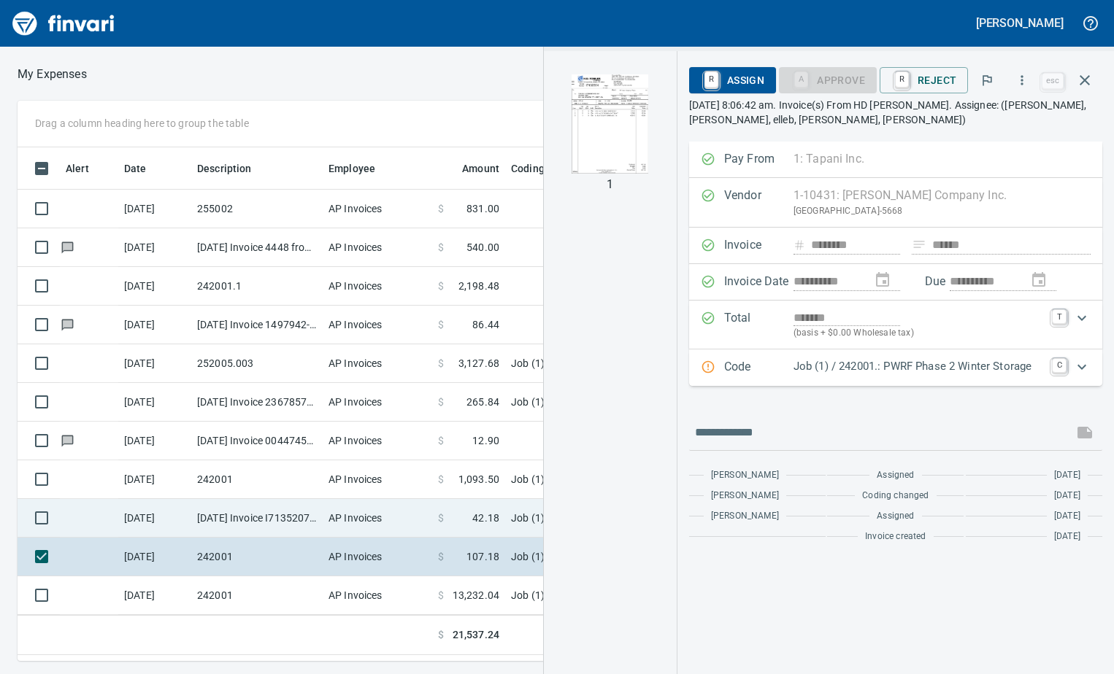
click at [452, 520] on span at bounding box center [458, 518] width 28 height 15
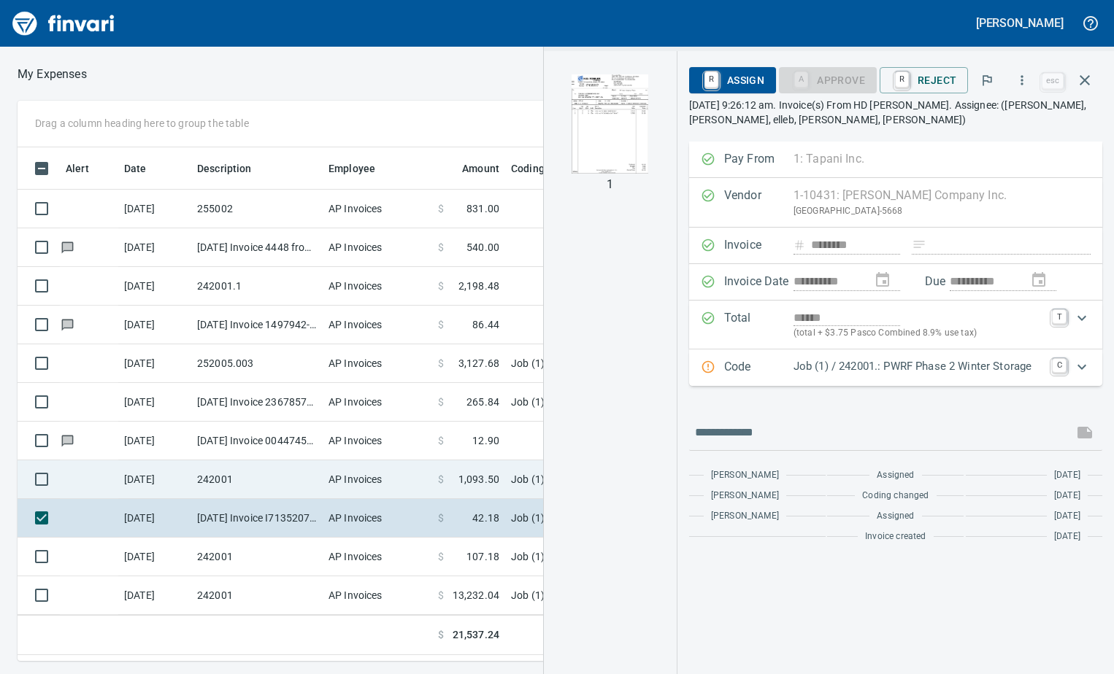
click at [225, 493] on td "242001" at bounding box center [256, 479] width 131 height 39
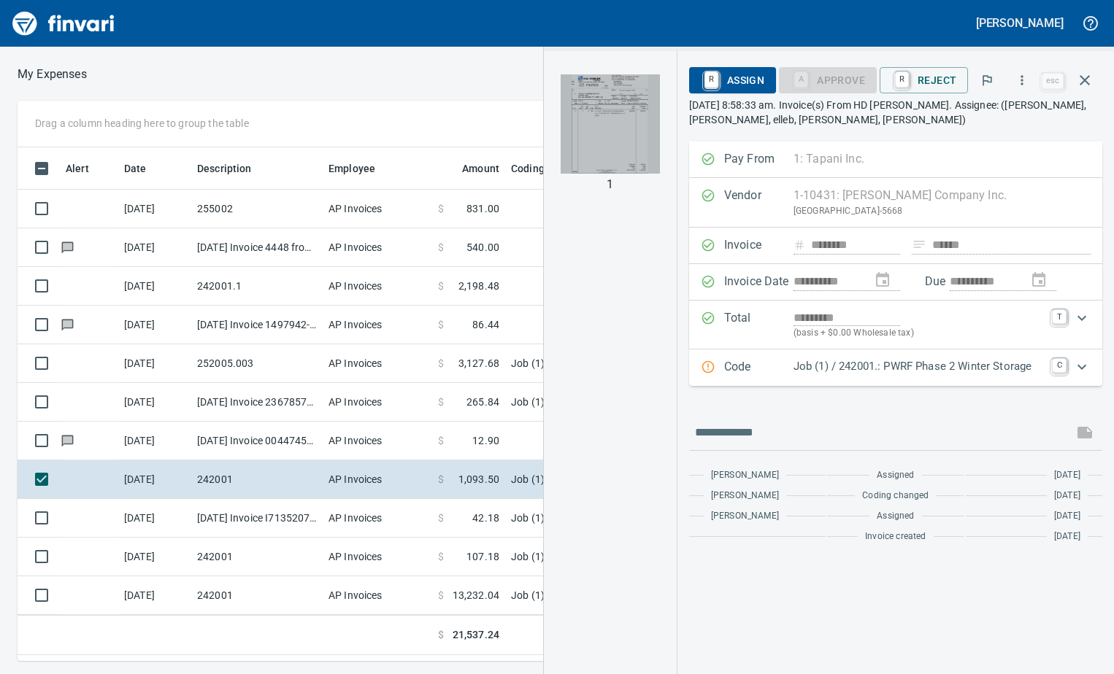
click at [596, 160] on img "button" at bounding box center [609, 123] width 99 height 99
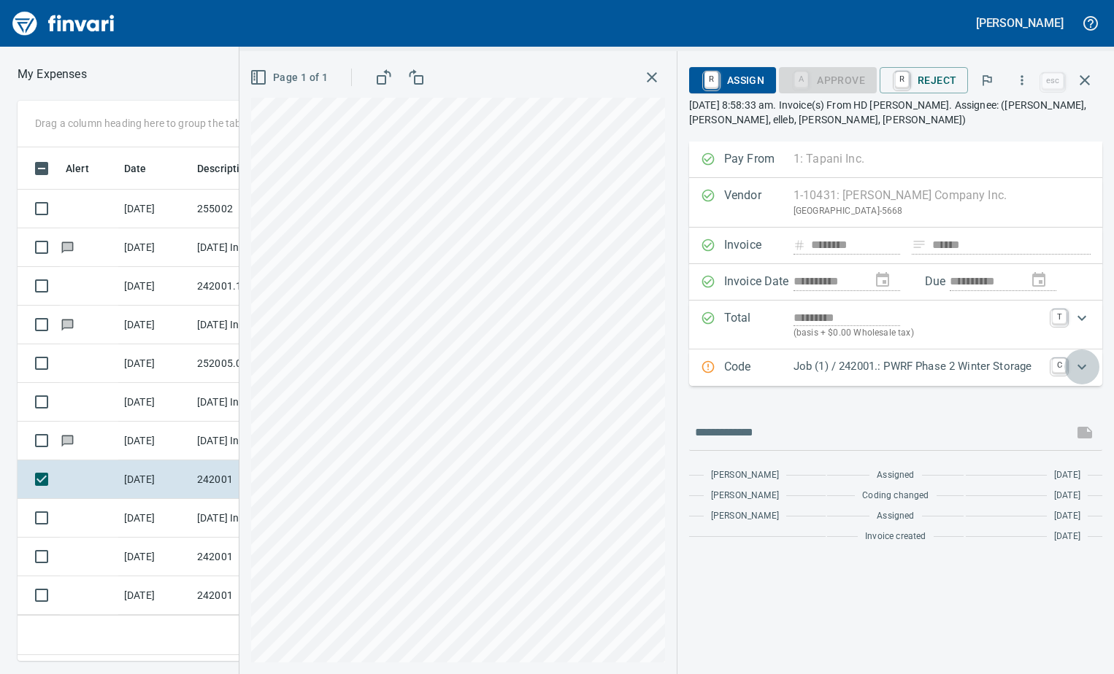
click at [1086, 369] on icon "Expand" at bounding box center [1082, 367] width 18 height 18
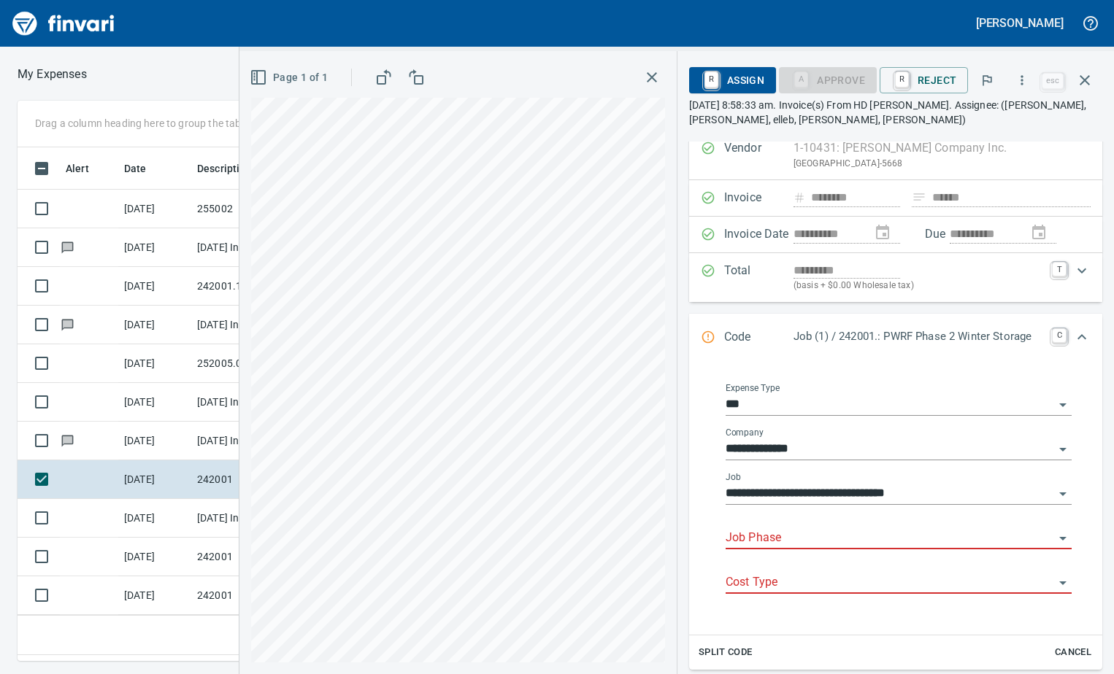
scroll to position [73, 0]
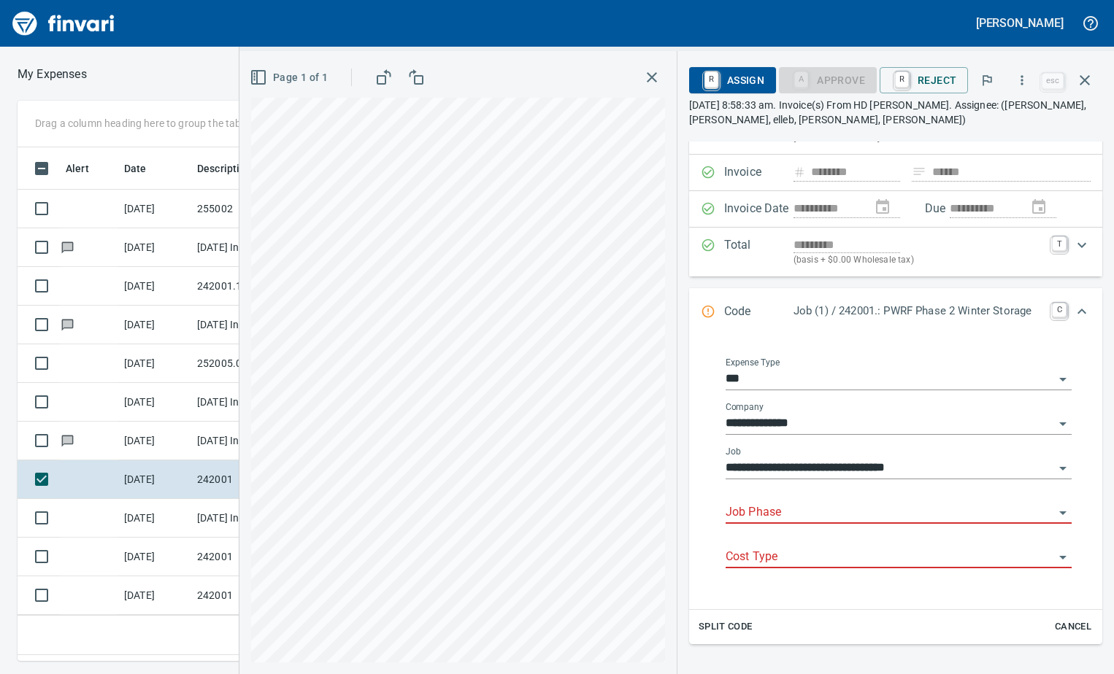
click at [1054, 509] on icon "Open" at bounding box center [1063, 513] width 18 height 18
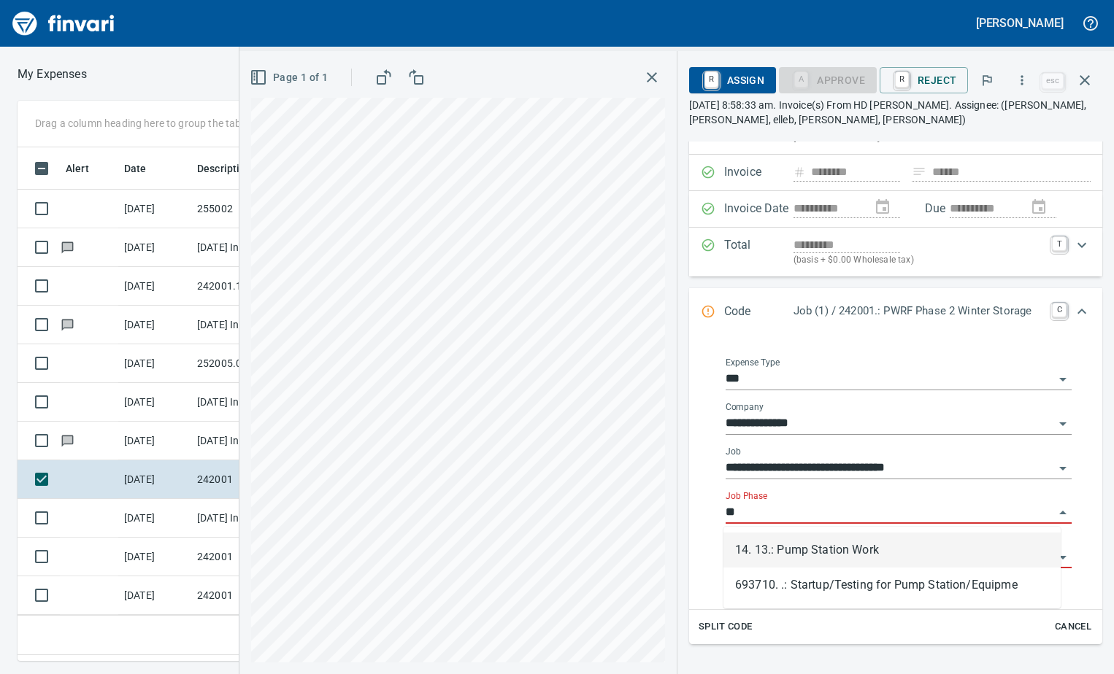
scroll to position [492, 692]
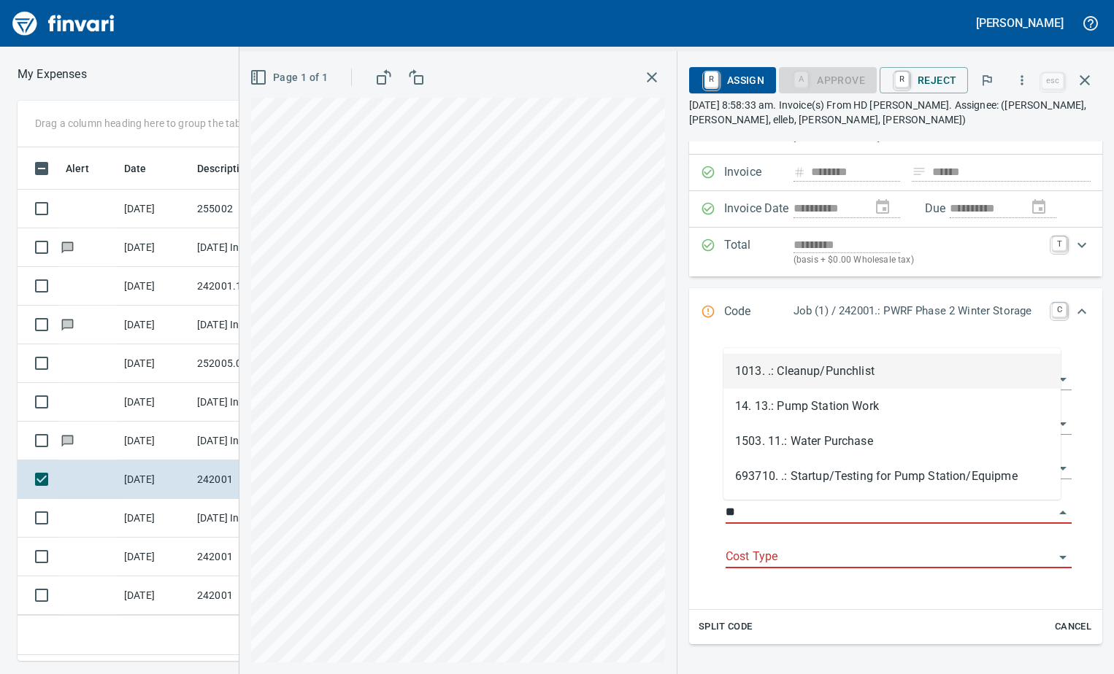
type input "*"
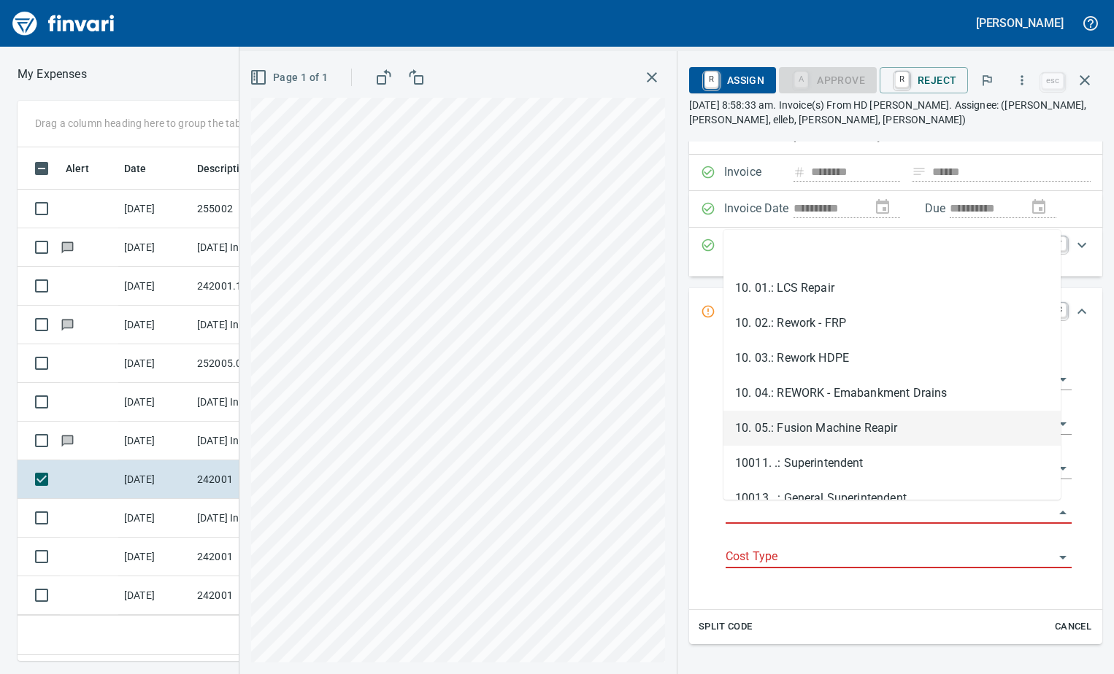
click at [707, 421] on div "**********" at bounding box center [898, 469] width 384 height 257
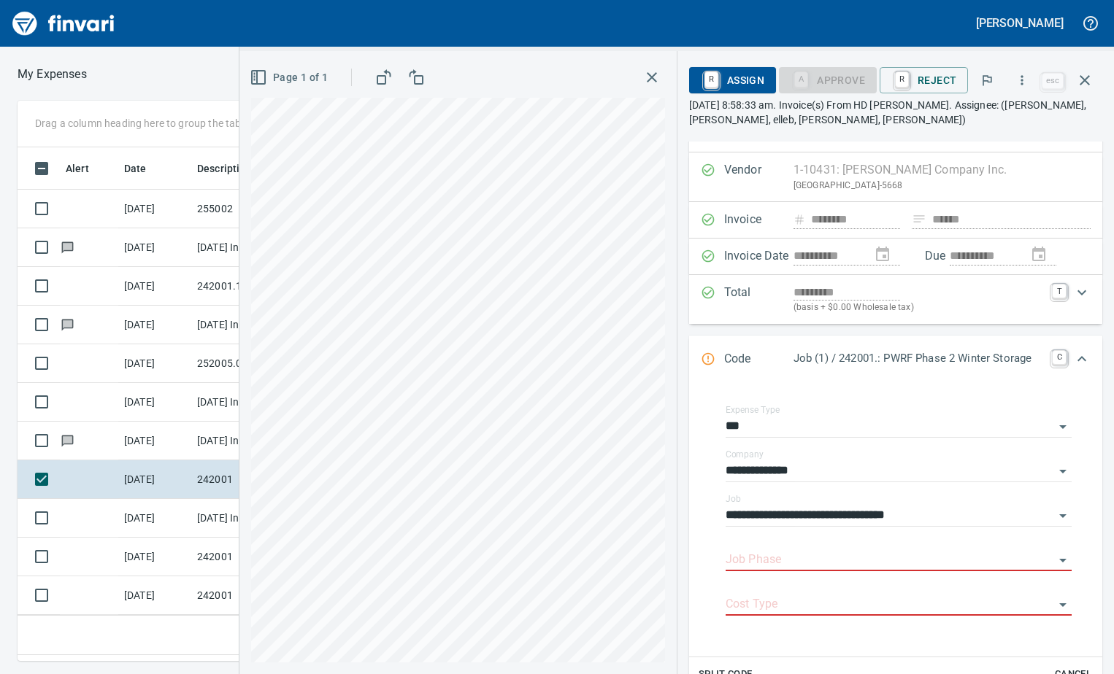
scroll to position [0, 0]
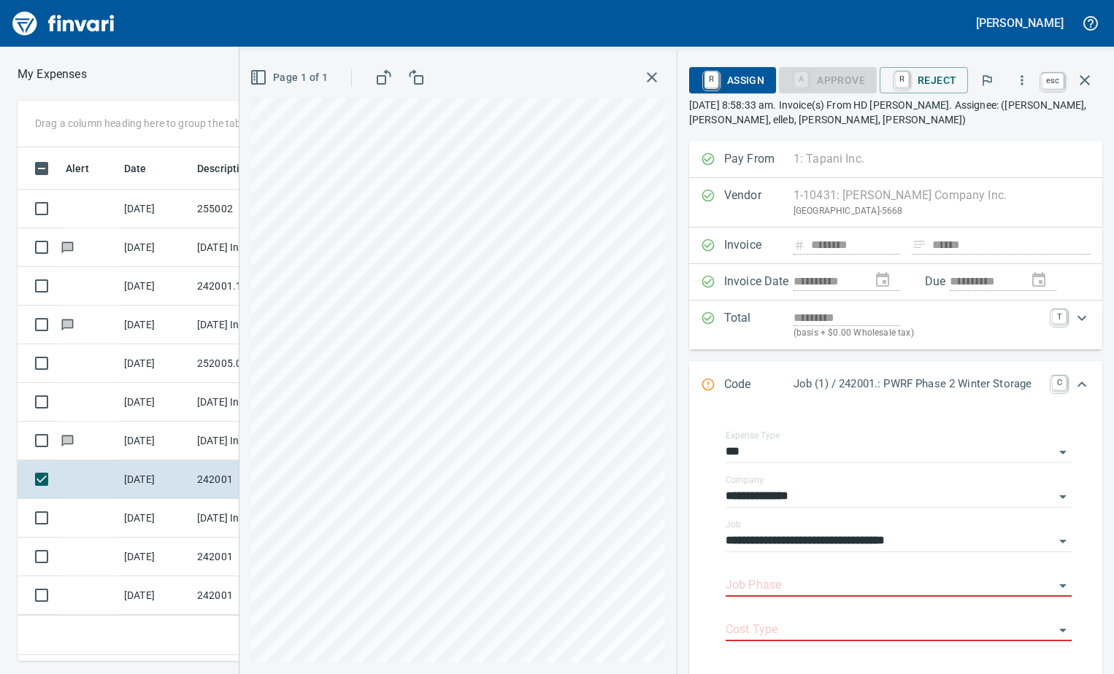
click at [1090, 73] on icon "button" at bounding box center [1085, 81] width 18 height 18
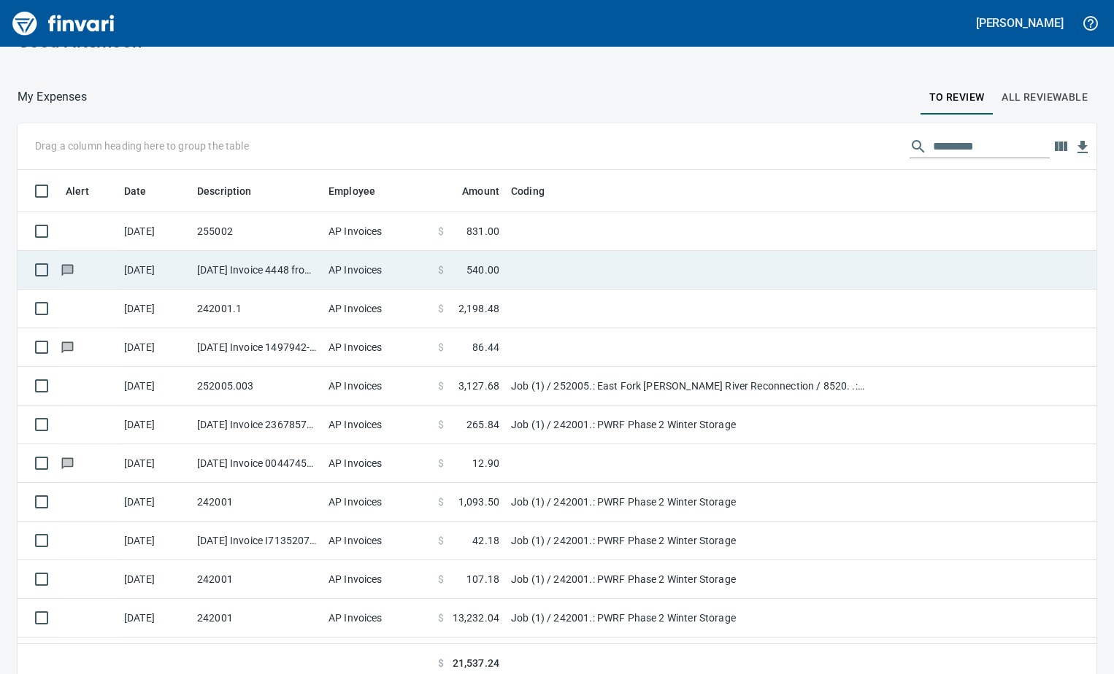
scroll to position [42, 0]
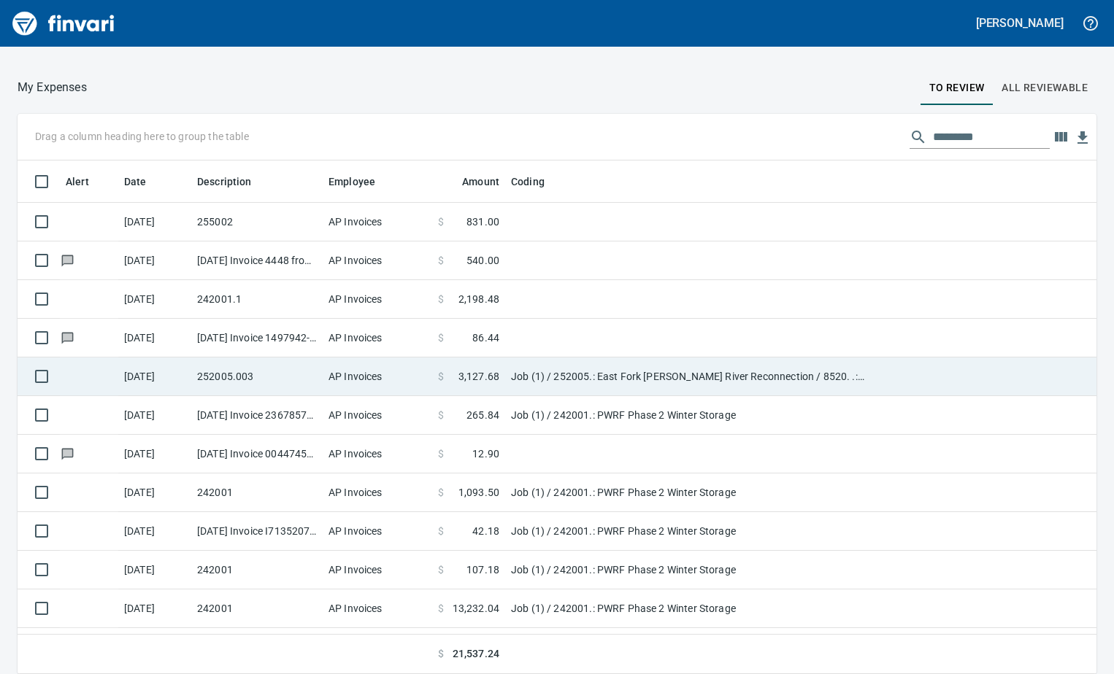
click at [404, 382] on td "AP Invoices" at bounding box center [377, 377] width 109 height 39
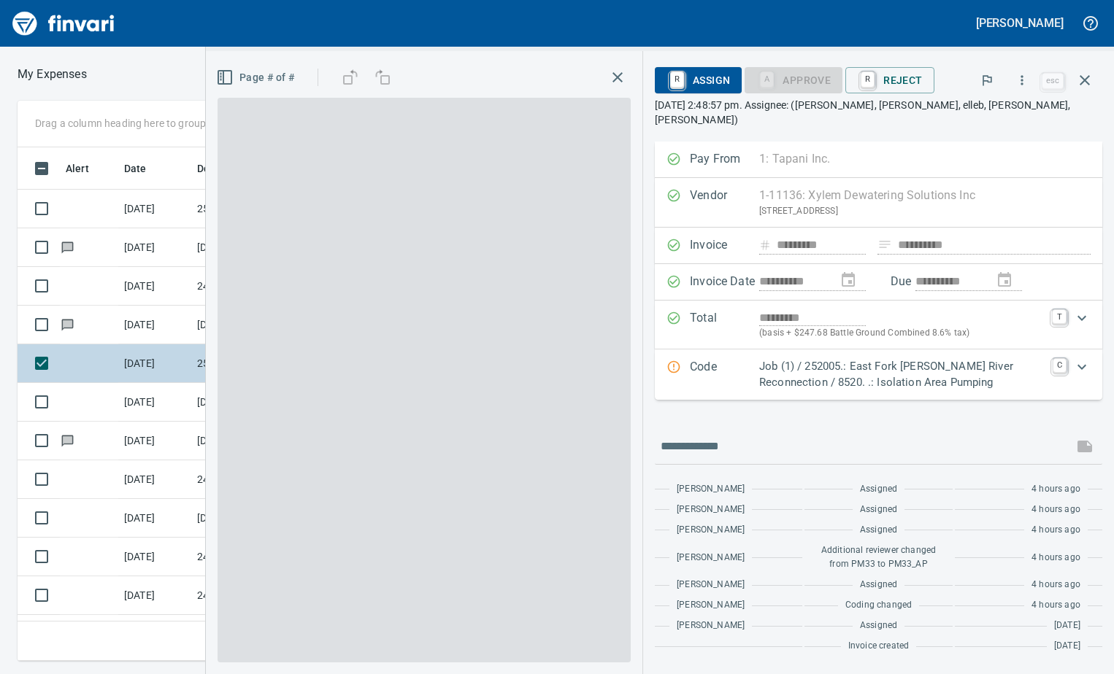
scroll to position [492, 692]
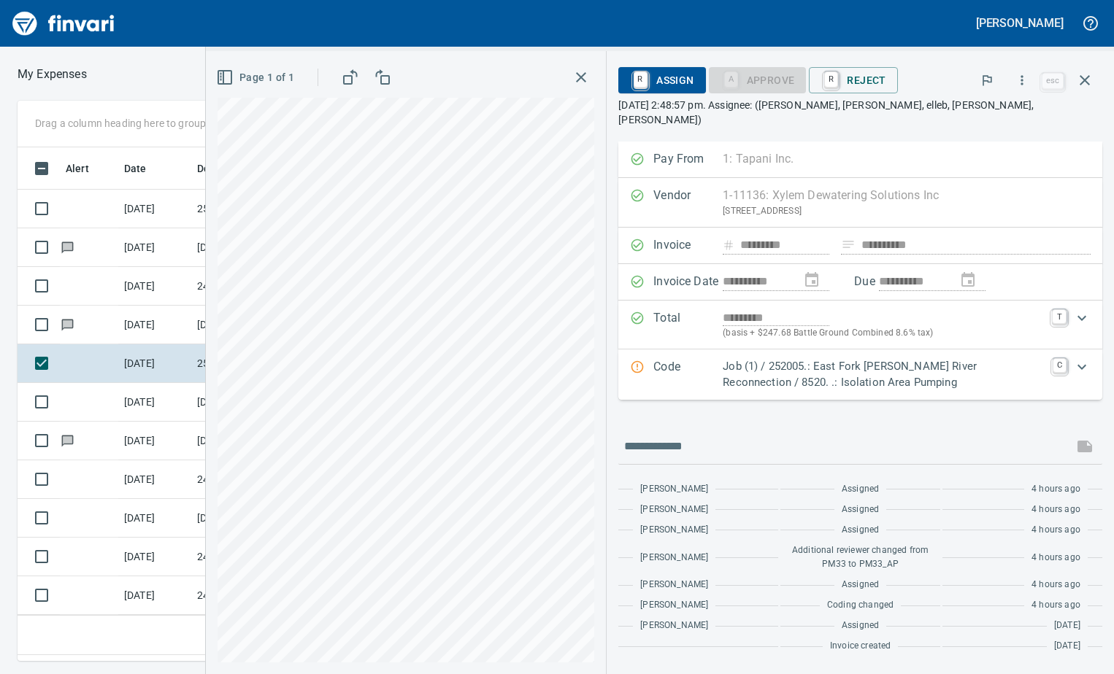
click at [1079, 358] on icon "Expand" at bounding box center [1082, 367] width 18 height 18
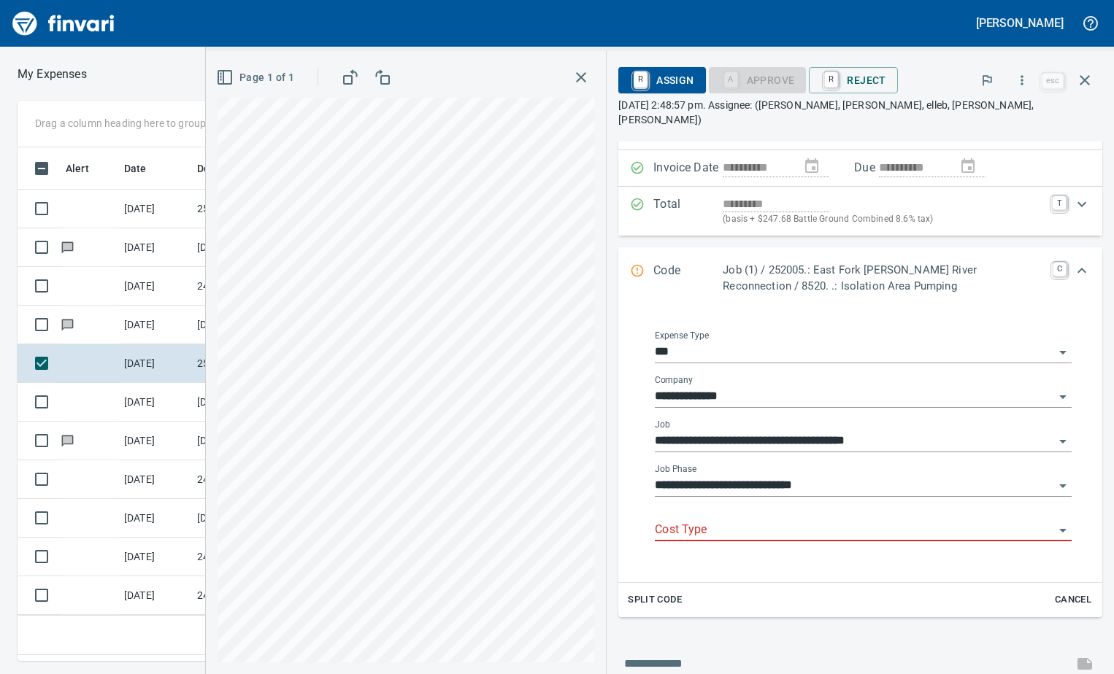
scroll to position [146, 0]
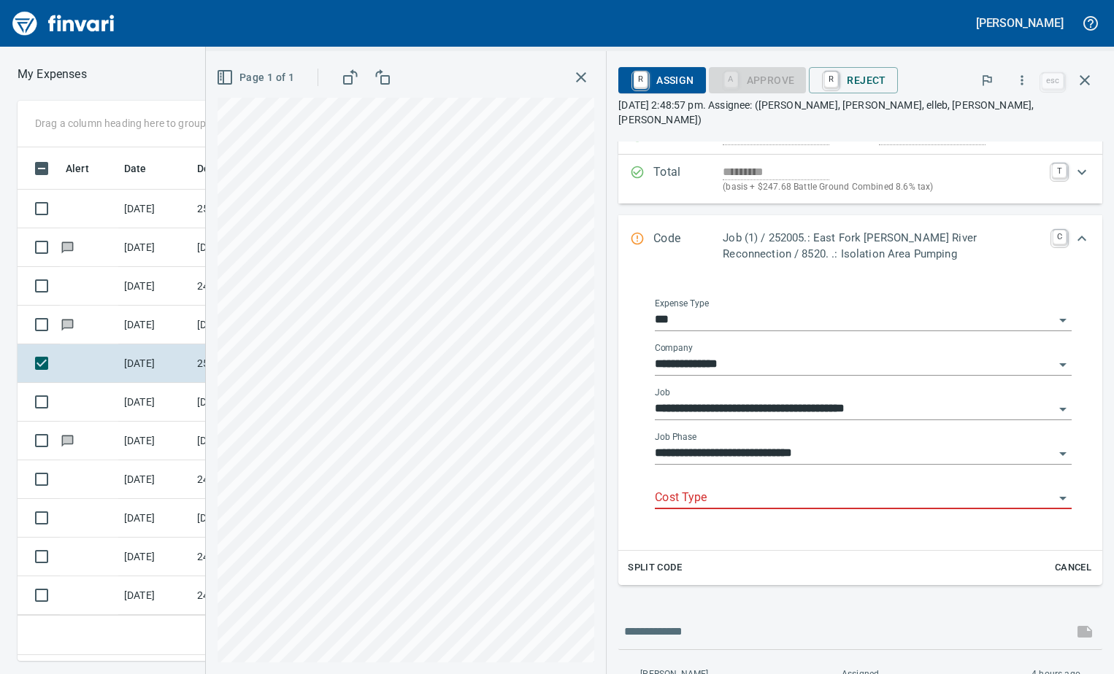
click at [895, 488] on input "Cost Type" at bounding box center [854, 498] width 399 height 20
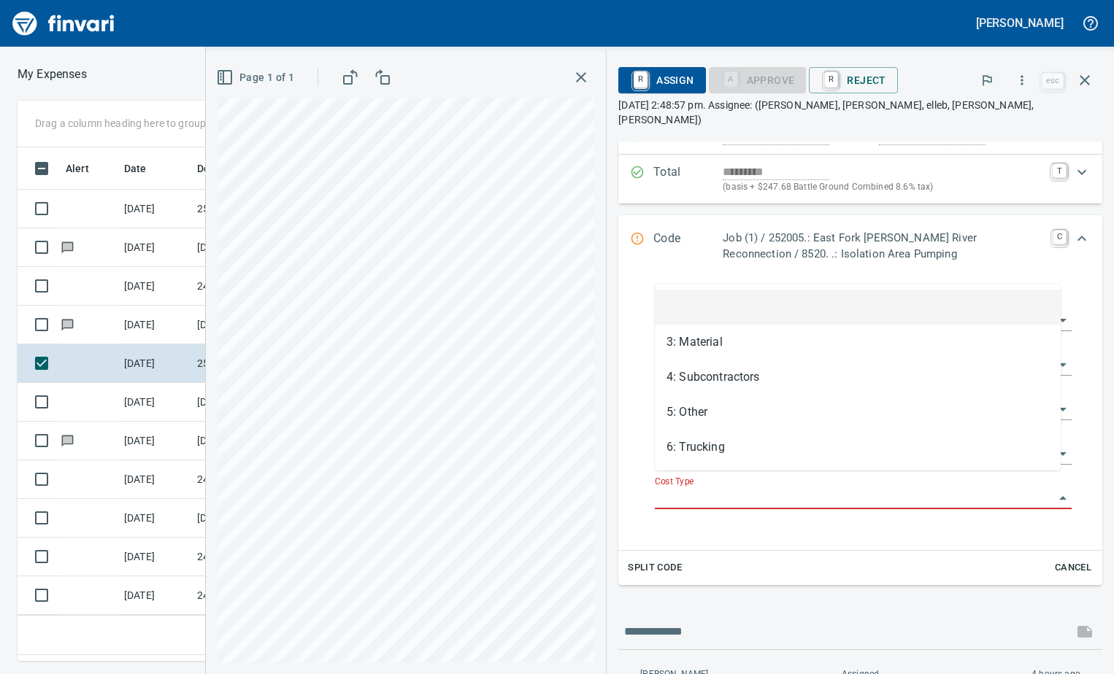
scroll to position [492, 692]
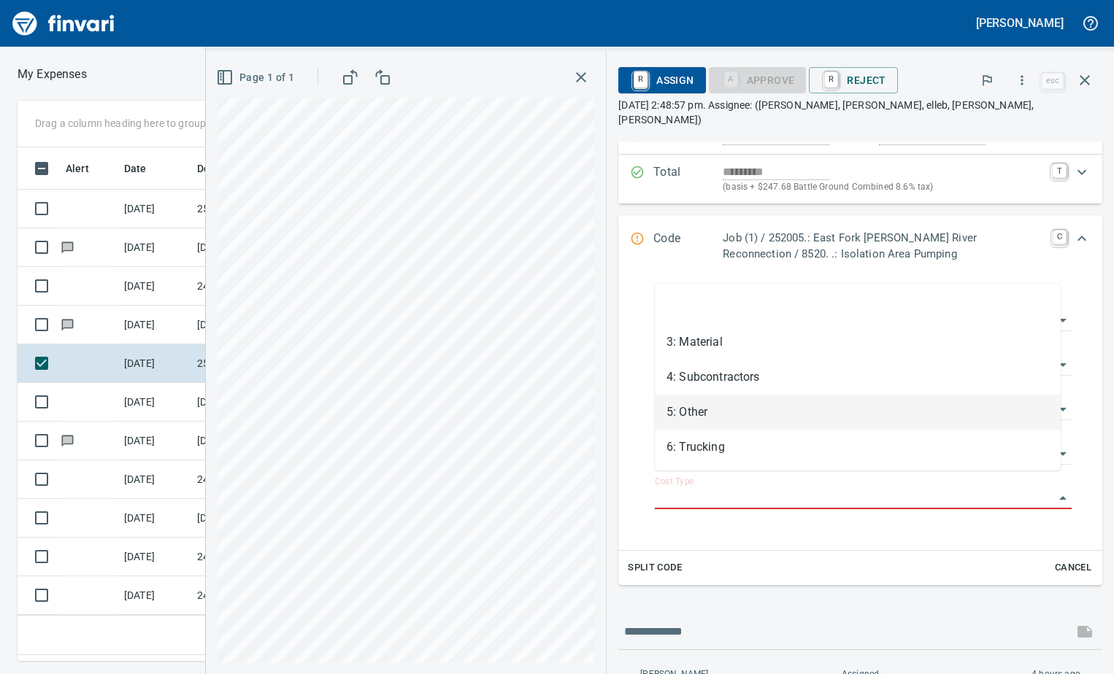
click at [751, 404] on li "5: Other" at bounding box center [858, 412] width 406 height 35
type input "********"
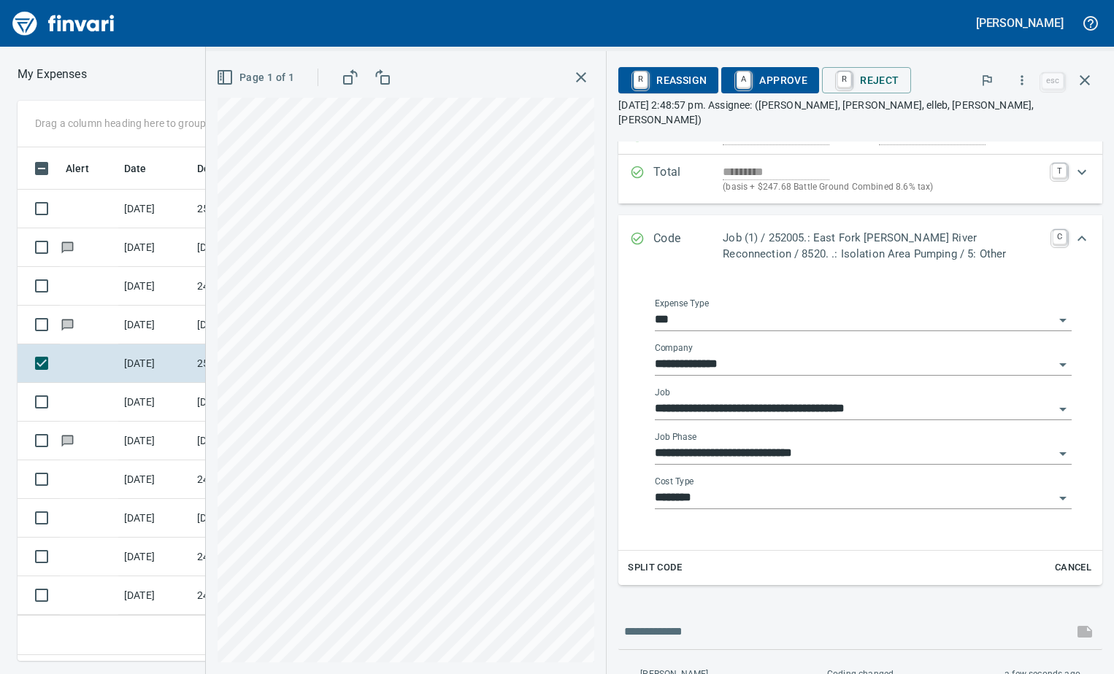
click at [1054, 445] on icon "Open" at bounding box center [1063, 454] width 18 height 18
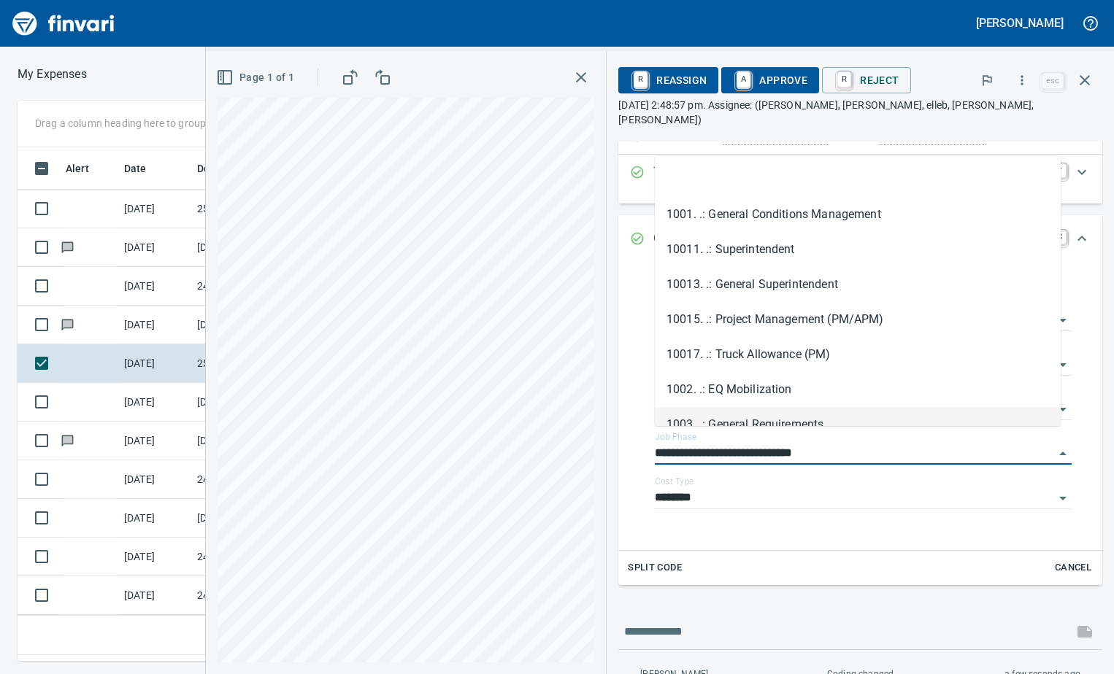
drag, startPoint x: 825, startPoint y: 435, endPoint x: 619, endPoint y: 416, distance: 206.7
click at [619, 416] on div "**********" at bounding box center [860, 413] width 484 height 273
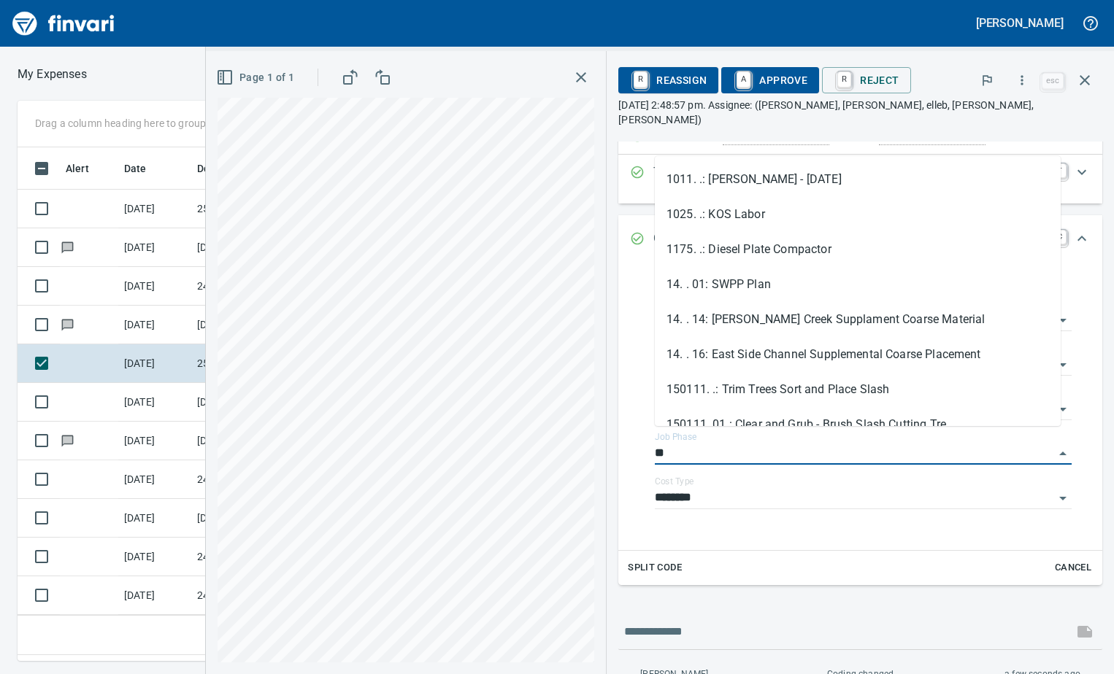
type input "*"
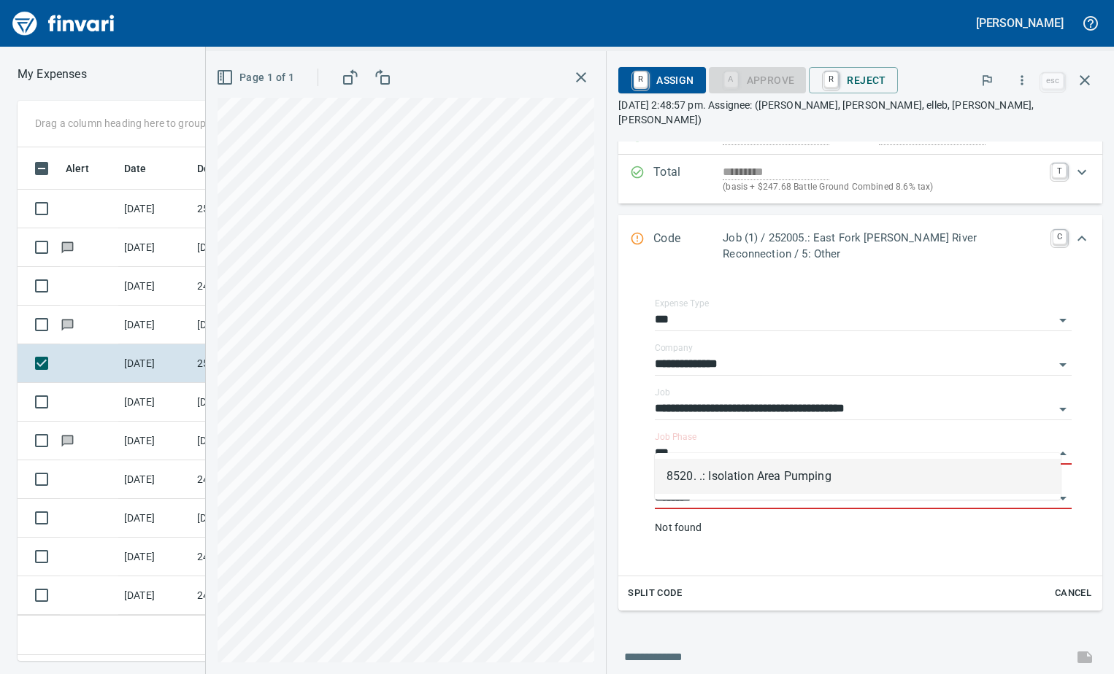
click at [732, 478] on li "8520. .: Isolation Area Pumping" at bounding box center [858, 476] width 406 height 35
type input "**********"
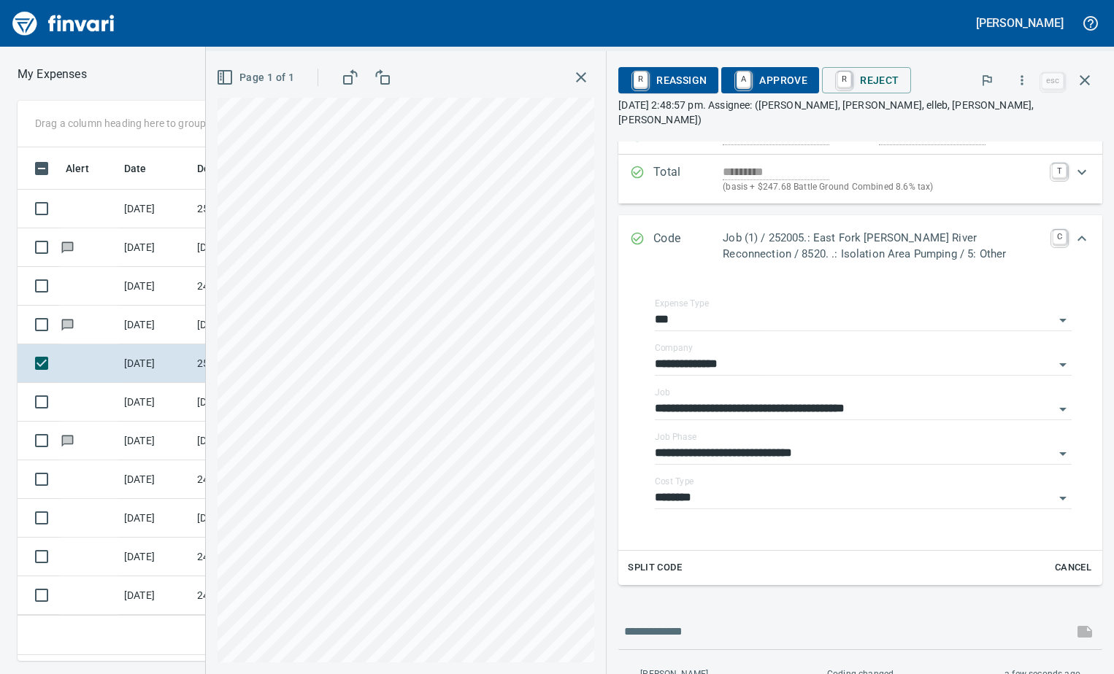
click at [350, 77] on icon "button" at bounding box center [351, 78] width 18 height 18
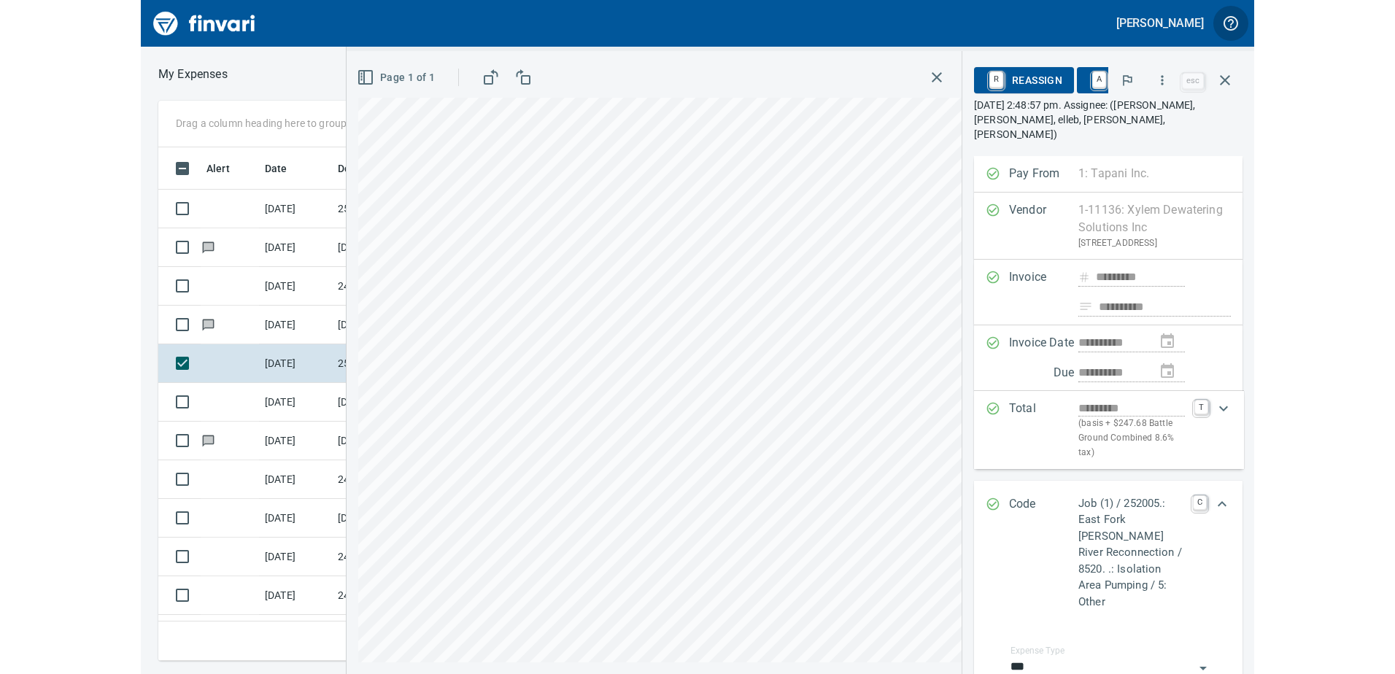
scroll to position [503, 984]
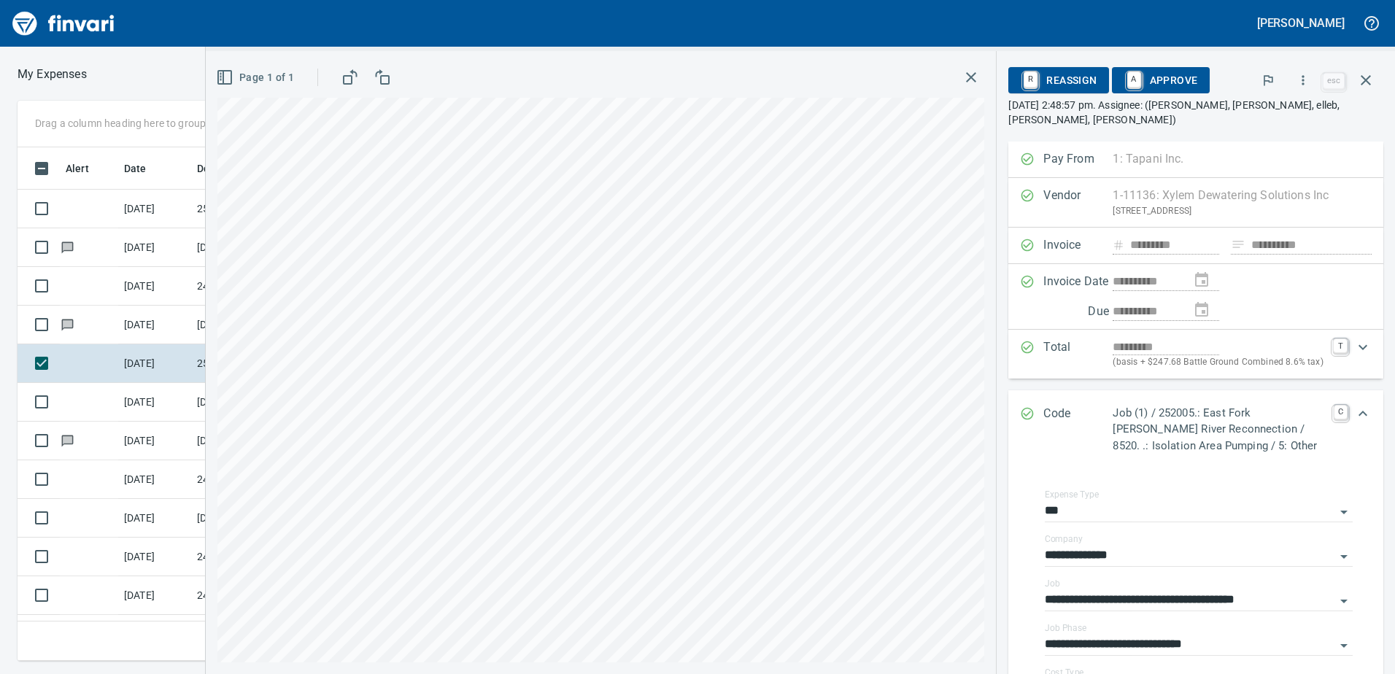
click at [1113, 86] on span "A Approve" at bounding box center [1161, 80] width 74 height 25
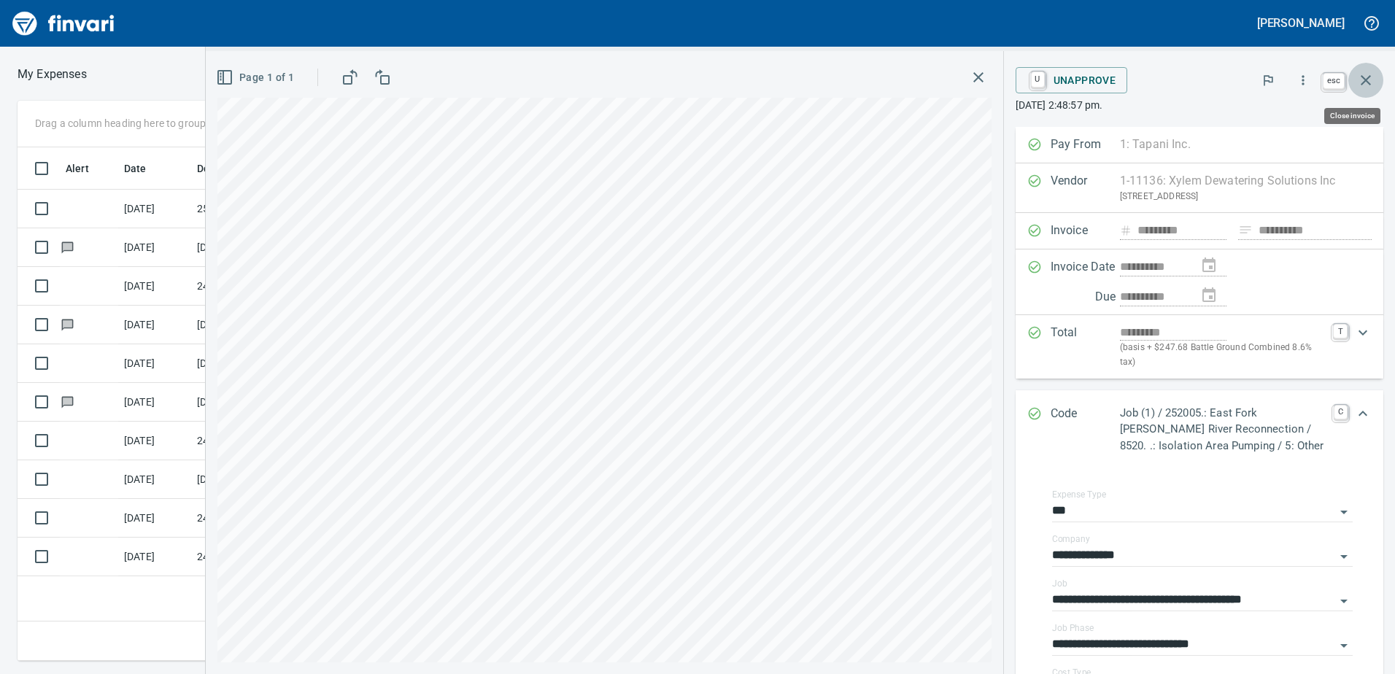
click at [1113, 78] on icon "button" at bounding box center [1366, 80] width 10 height 10
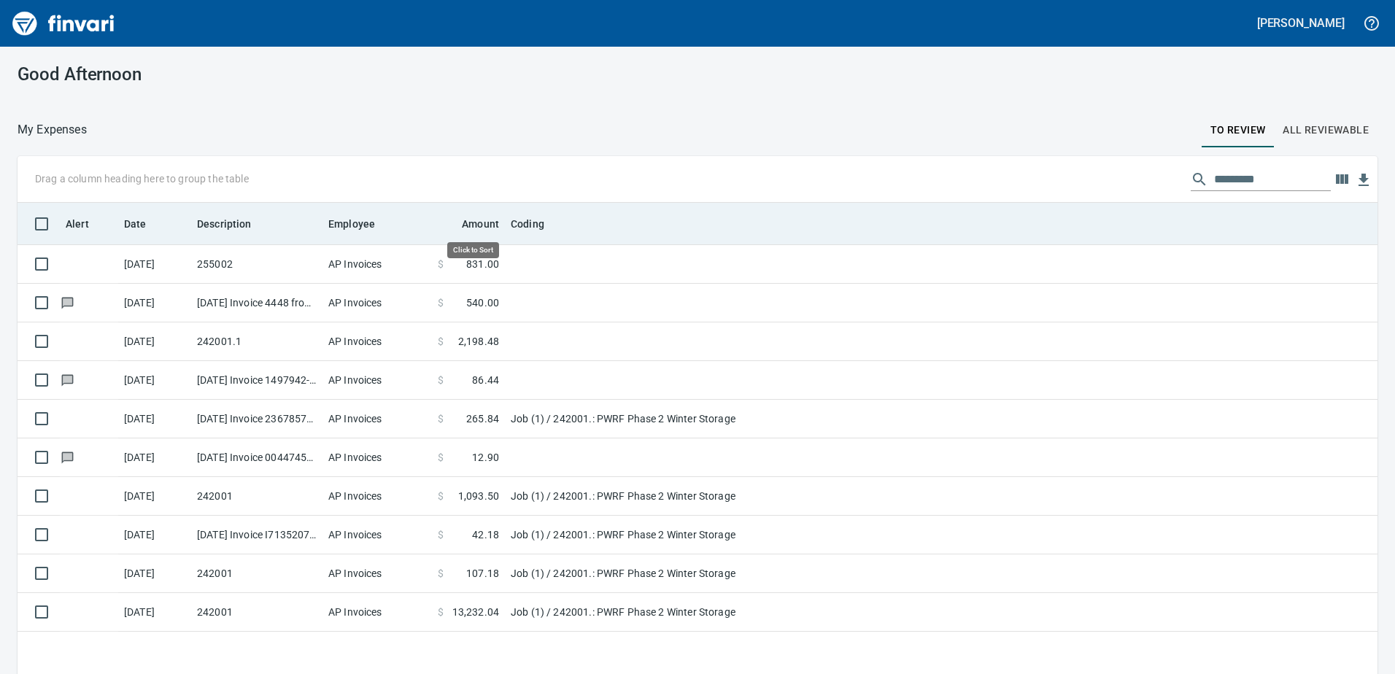
scroll to position [503, 1338]
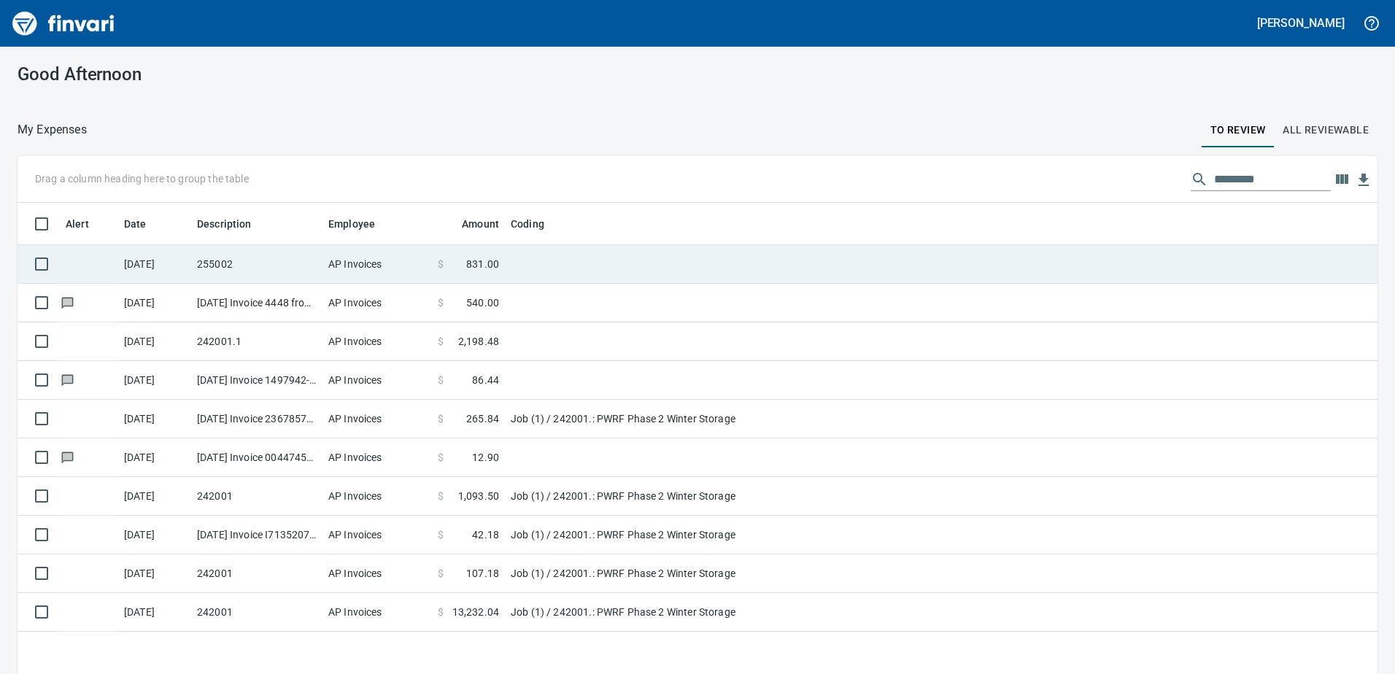
click at [380, 258] on td "AP Invoices" at bounding box center [377, 264] width 109 height 39
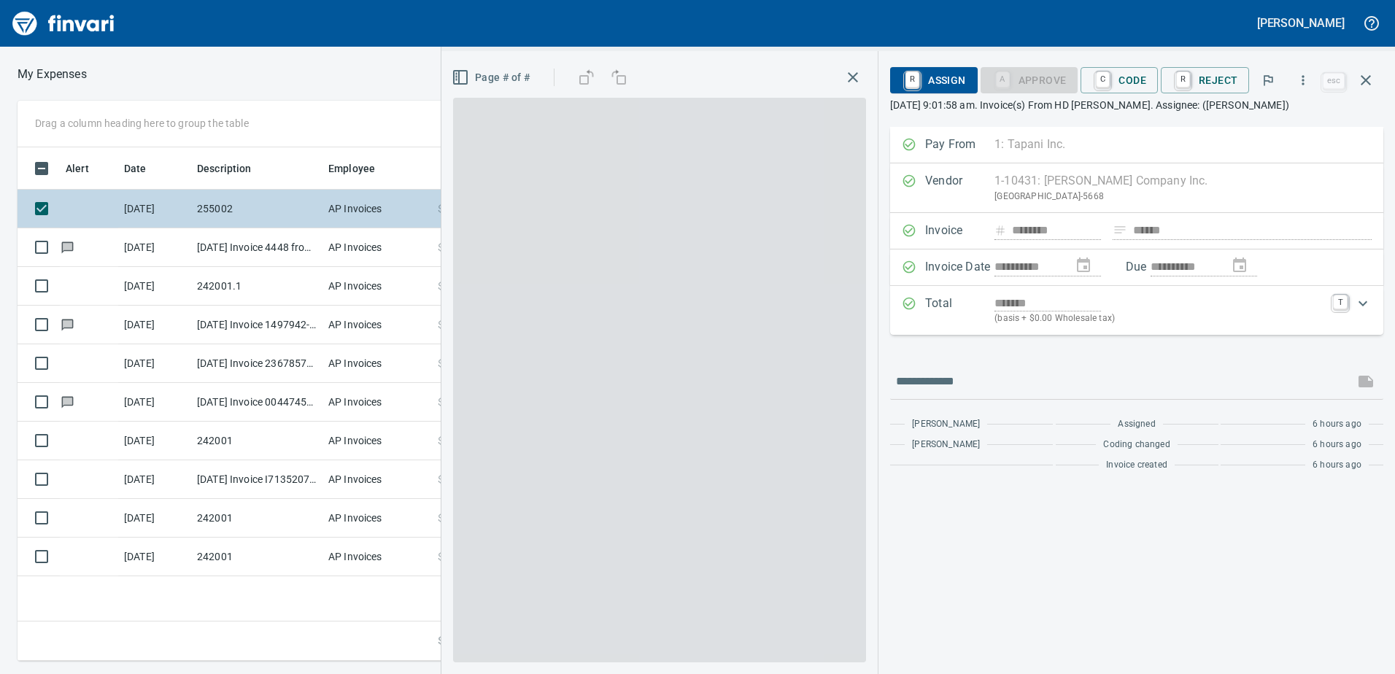
scroll to position [503, 984]
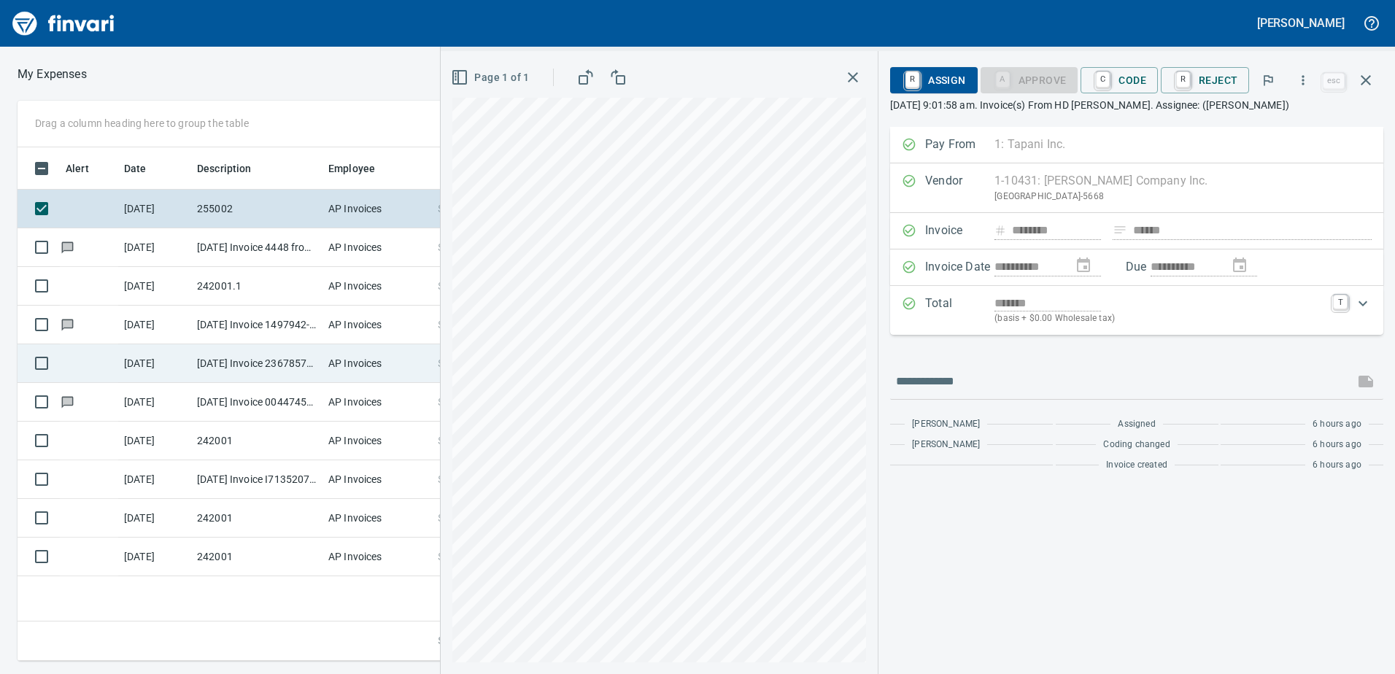
click at [344, 371] on td "AP Invoices" at bounding box center [377, 363] width 109 height 39
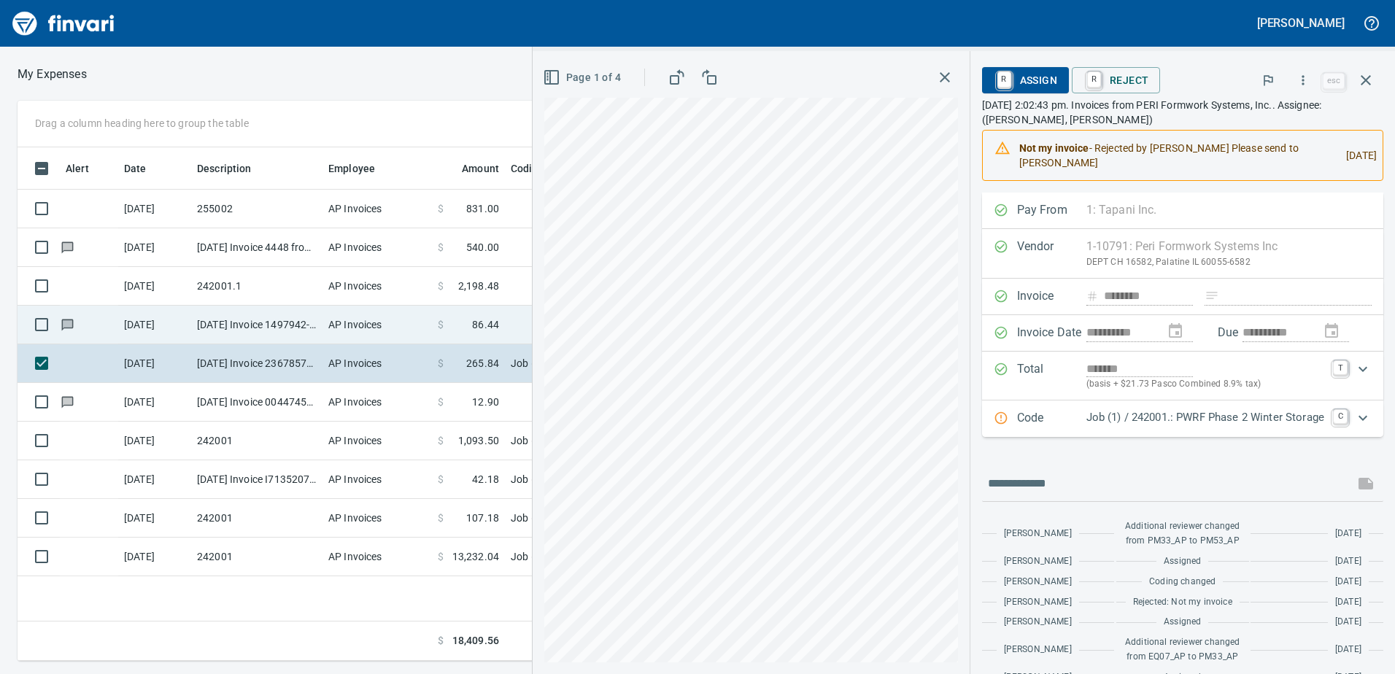
click at [350, 332] on td "AP Invoices" at bounding box center [377, 325] width 109 height 39
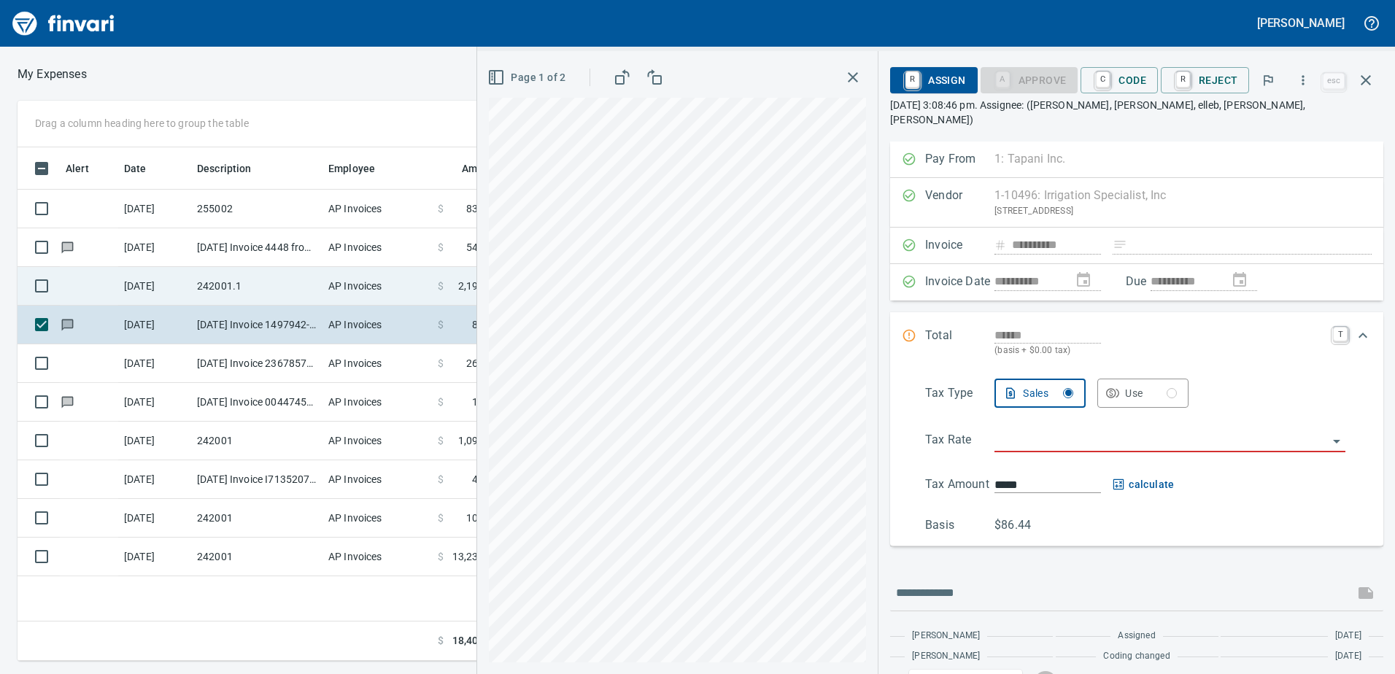
click at [331, 304] on td "AP Invoices" at bounding box center [377, 286] width 109 height 39
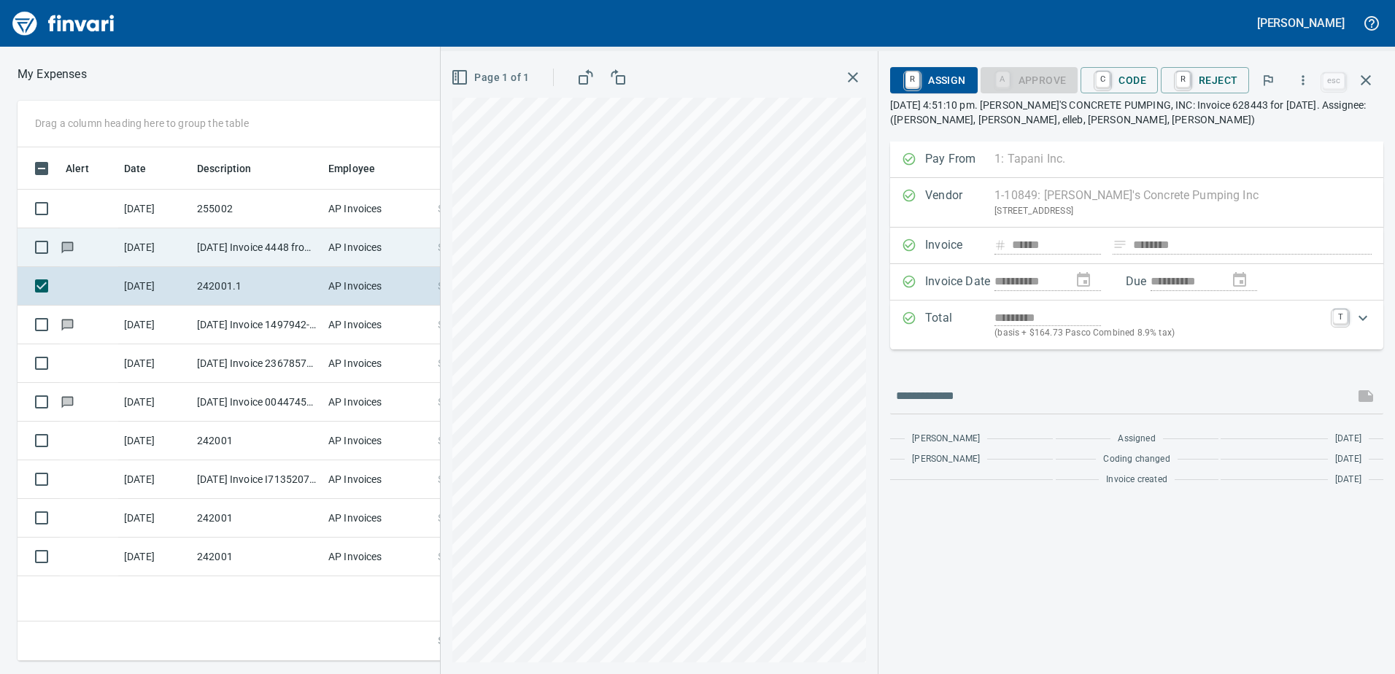
click at [303, 256] on td "[DATE] Invoice 4448 from Envirocom (1-39804)" at bounding box center [256, 247] width 131 height 39
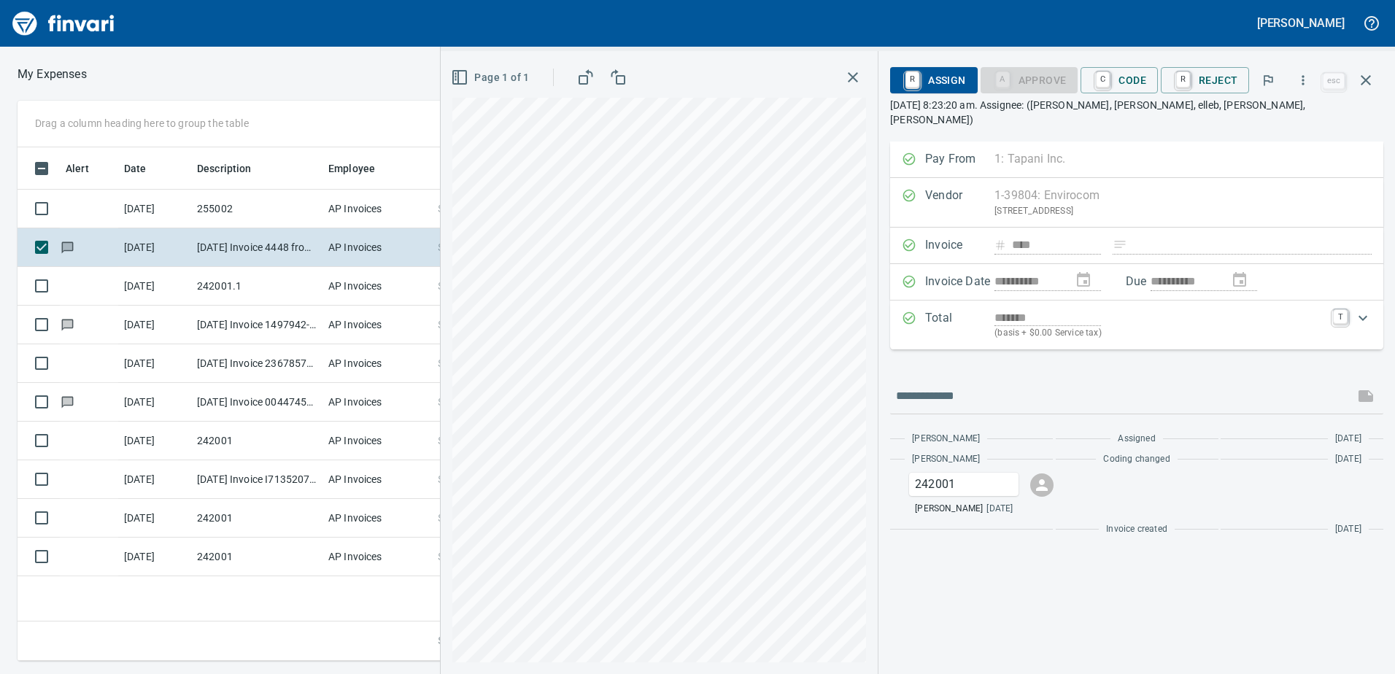
click at [1113, 309] on icon "Expand" at bounding box center [1363, 318] width 18 height 18
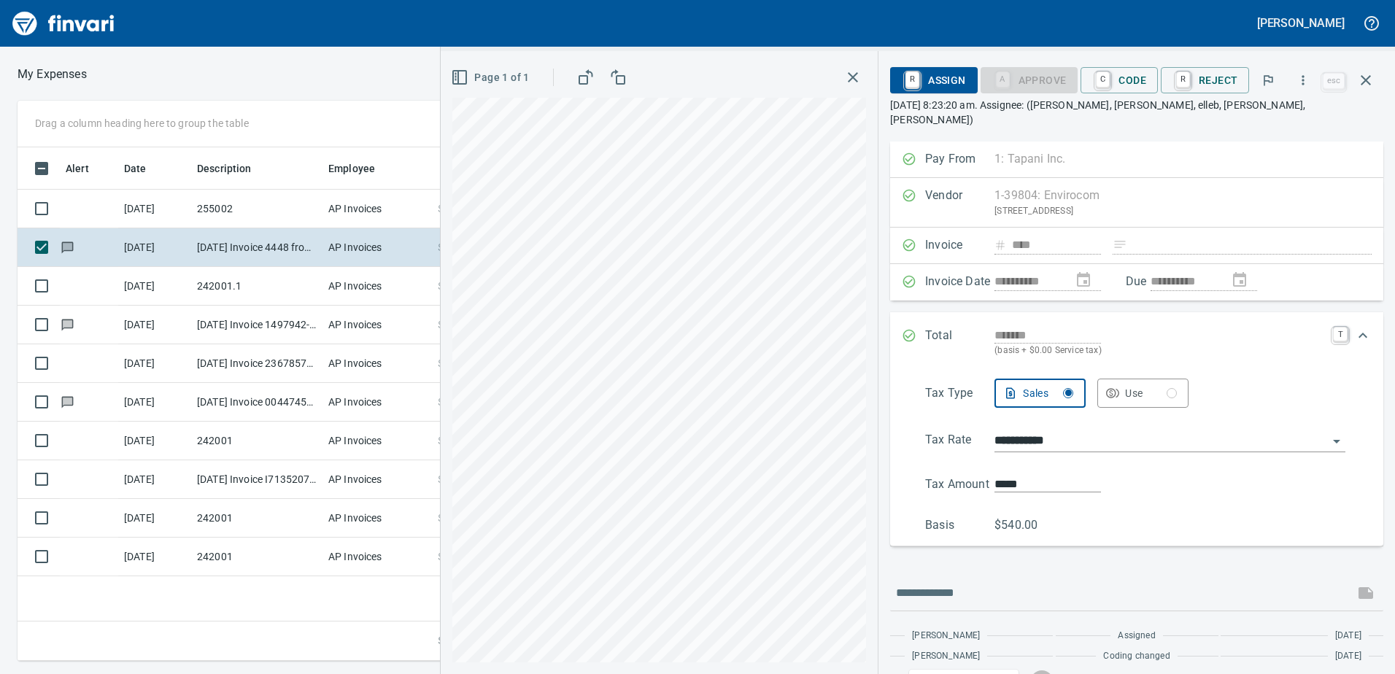
click at [463, 230] on div "Page 1 of 1" at bounding box center [659, 362] width 437 height 623
click at [858, 78] on icon "button" at bounding box center [853, 78] width 18 height 18
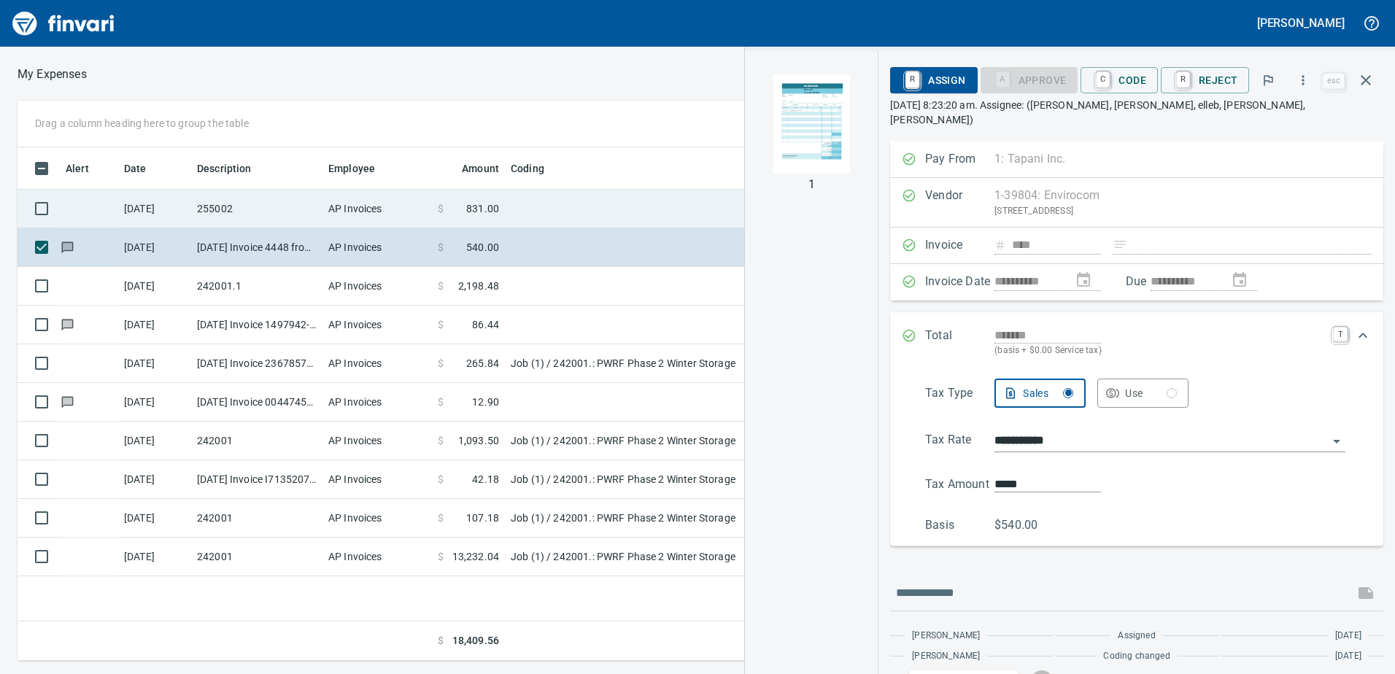
click at [352, 212] on td "AP Invoices" at bounding box center [377, 209] width 109 height 39
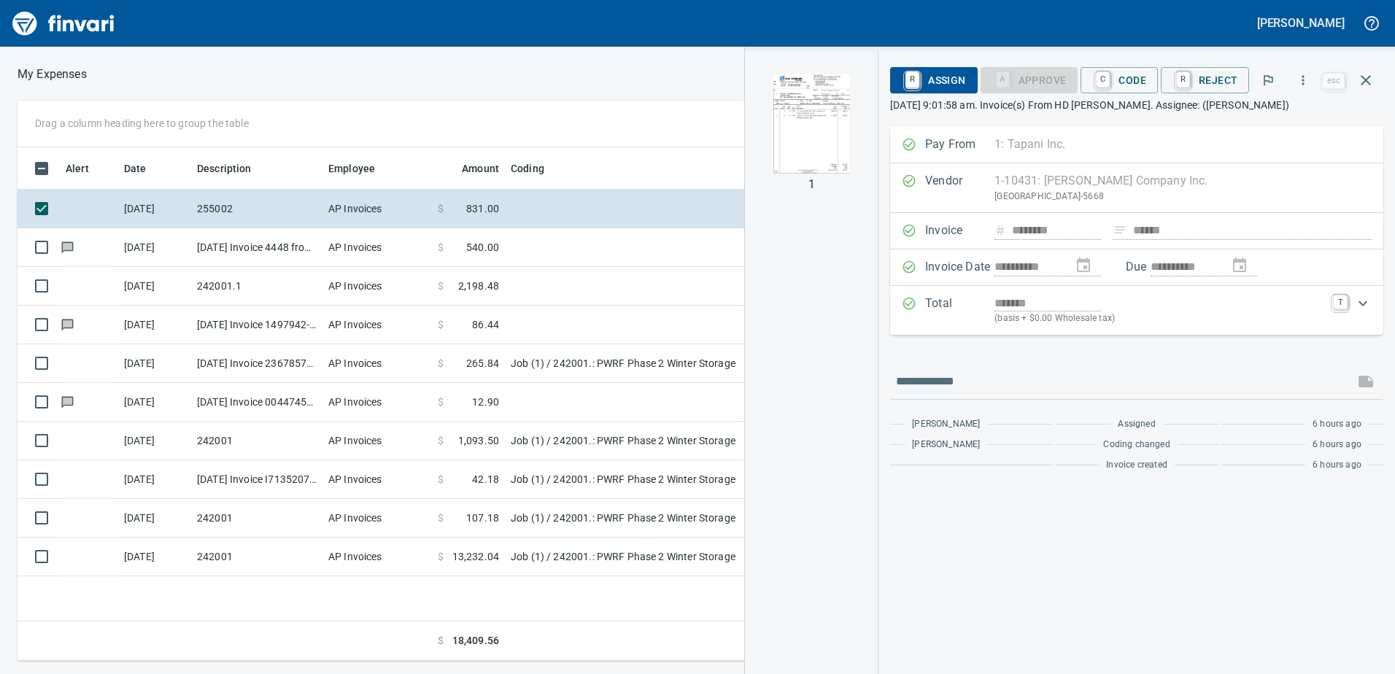
click at [782, 141] on img "button" at bounding box center [811, 123] width 99 height 99
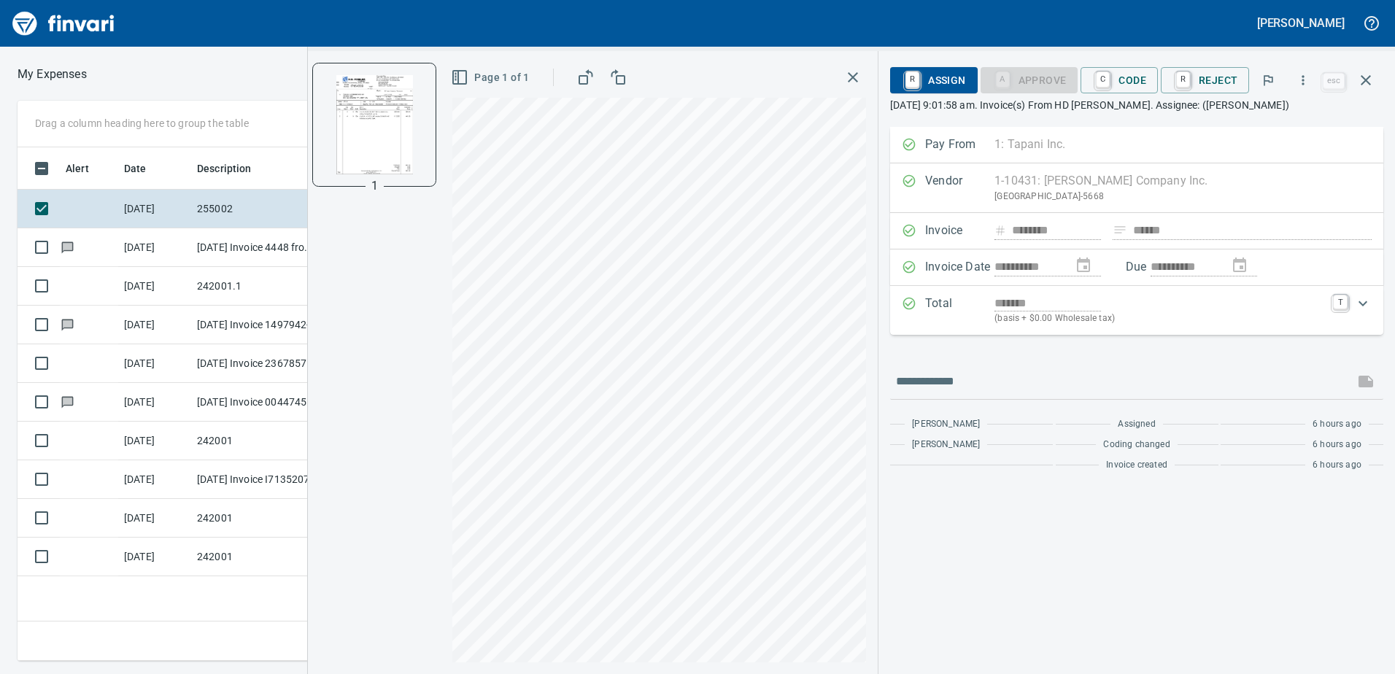
click at [858, 79] on icon "button" at bounding box center [853, 77] width 10 height 10
